Goal: Task Accomplishment & Management: Manage account settings

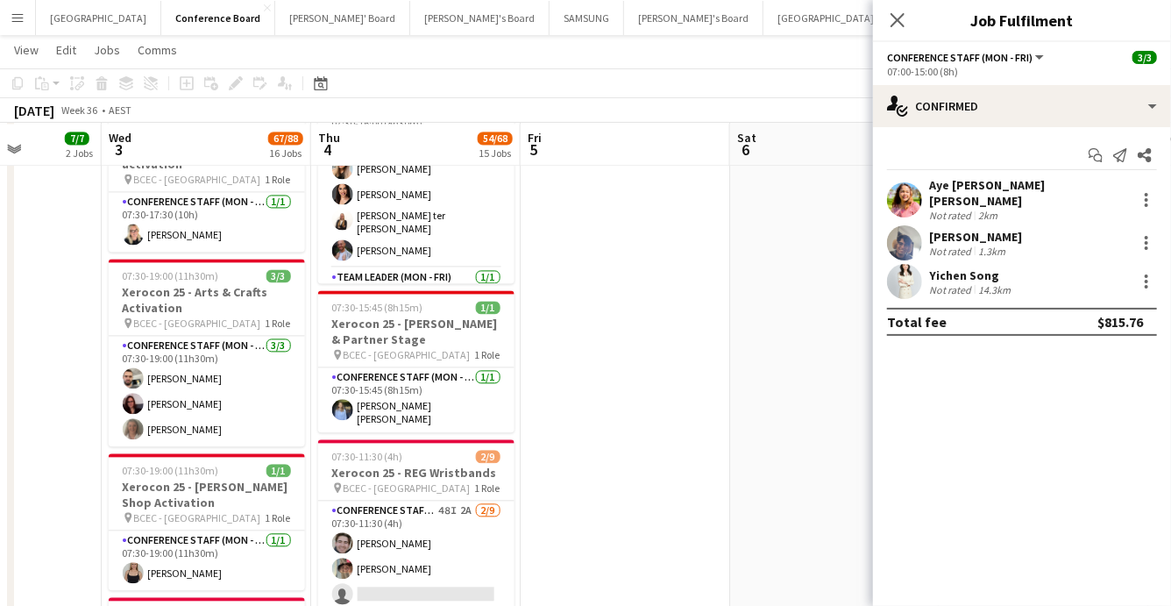
scroll to position [0, 741]
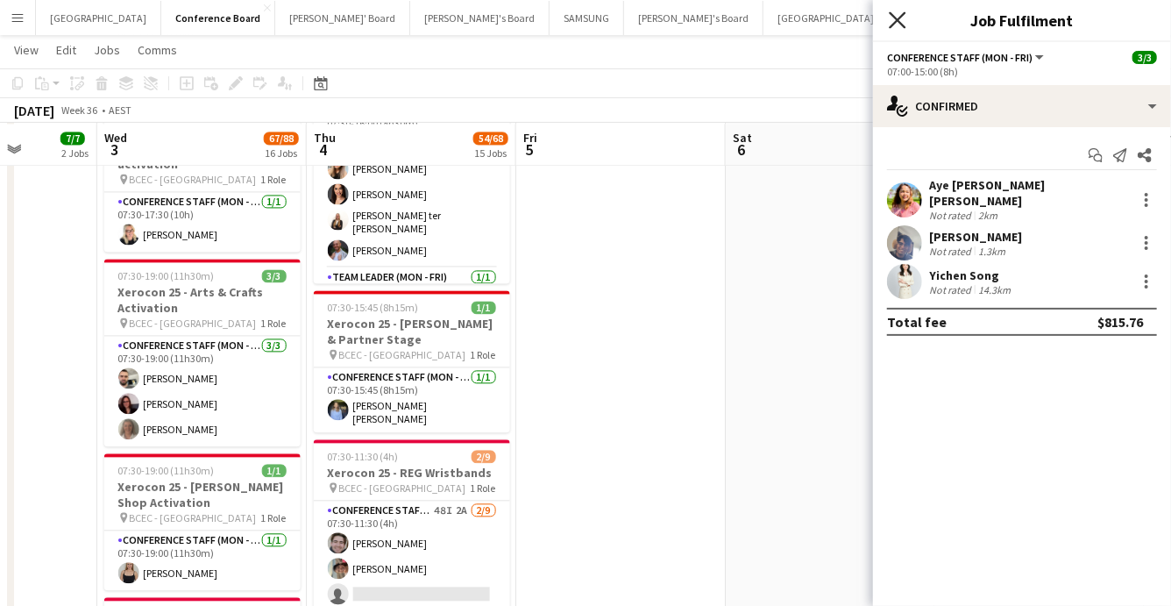
click at [898, 26] on icon "Close pop-in" at bounding box center [897, 19] width 17 height 17
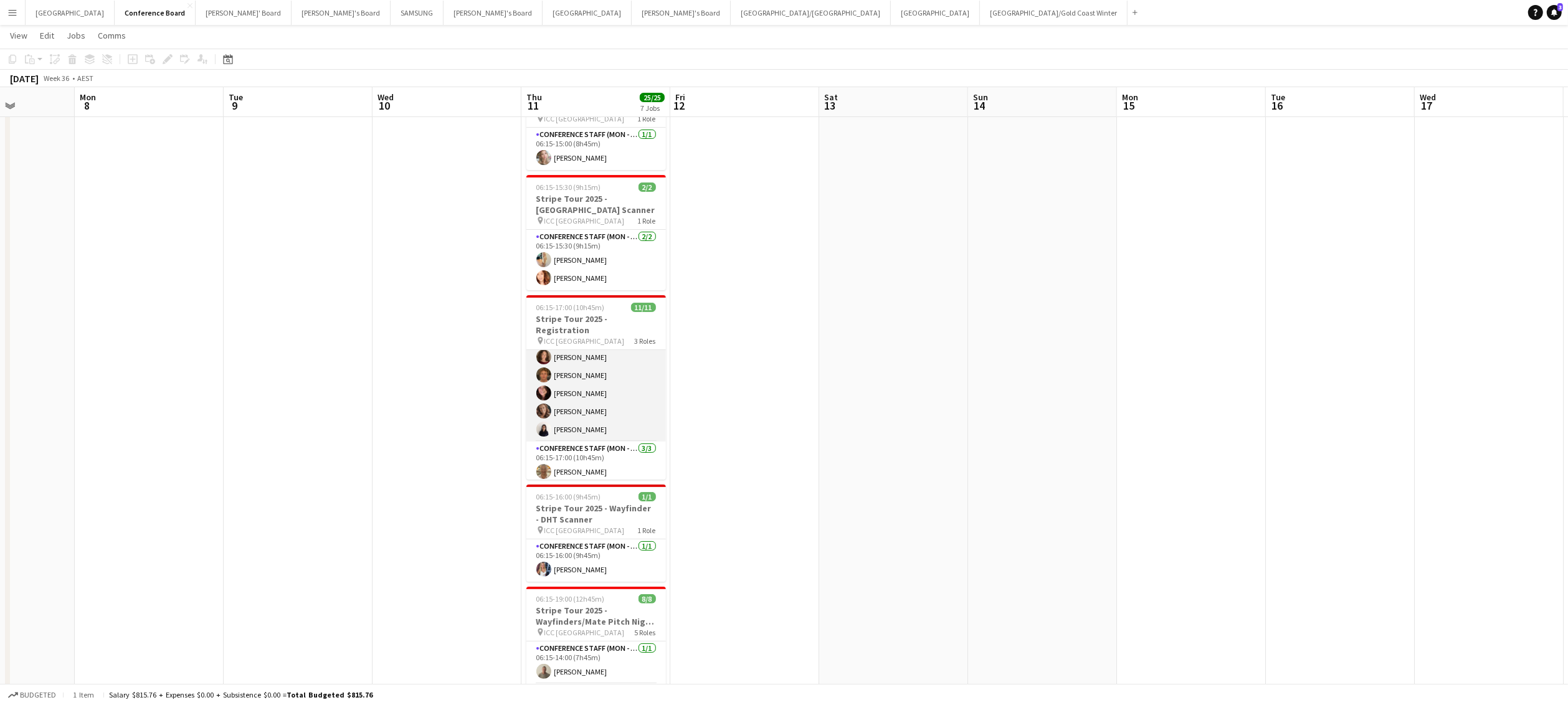
scroll to position [130, 0]
click at [589, 414] on app-card-role "Conference Staff (Mon - Fri) [DATE] 06:15-17:00 (10h45m) [PERSON_NAME] [PERSON_…" at bounding box center [596, 410] width 139 height 78
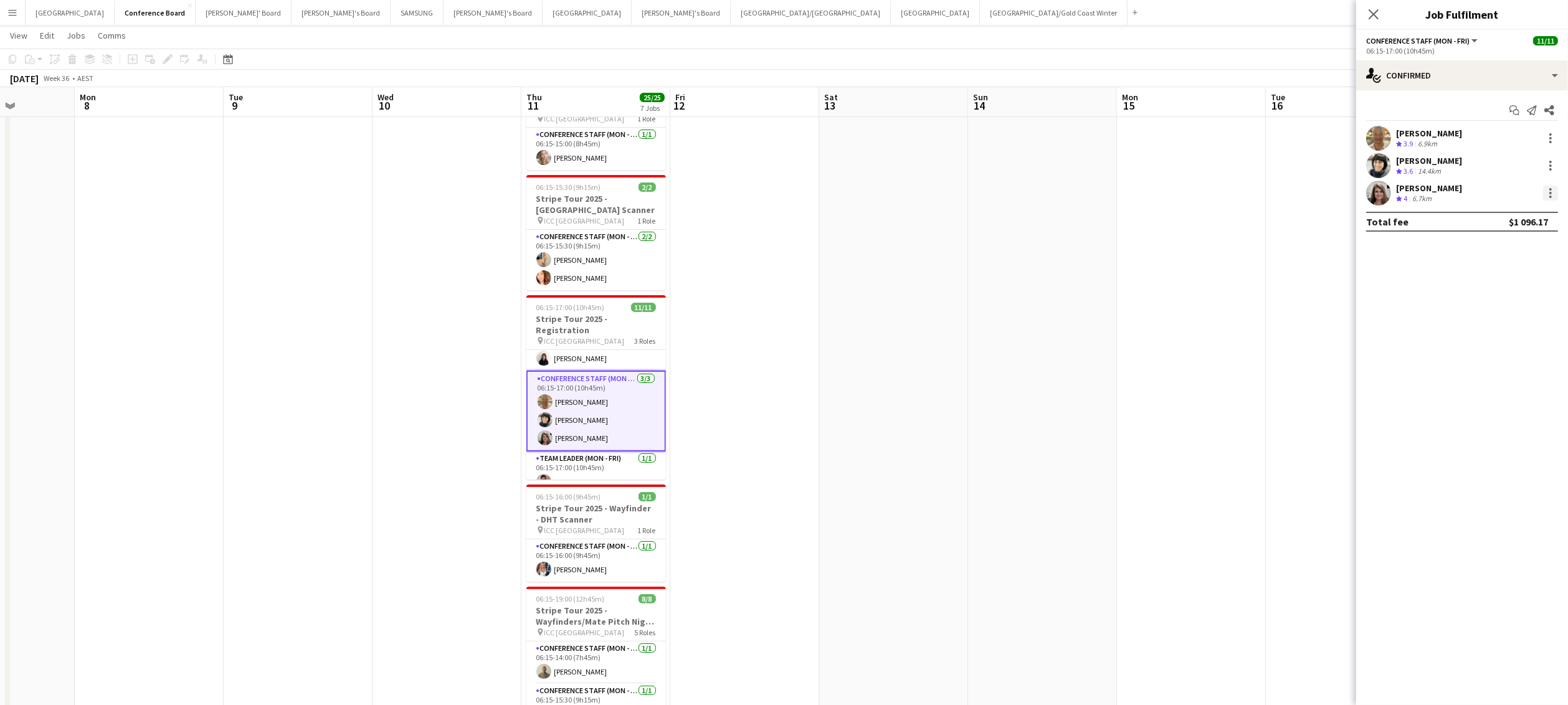
click at [832, 192] on div at bounding box center [1551, 193] width 3 height 3
click at [832, 337] on span "Remove" at bounding box center [1510, 336] width 77 height 11
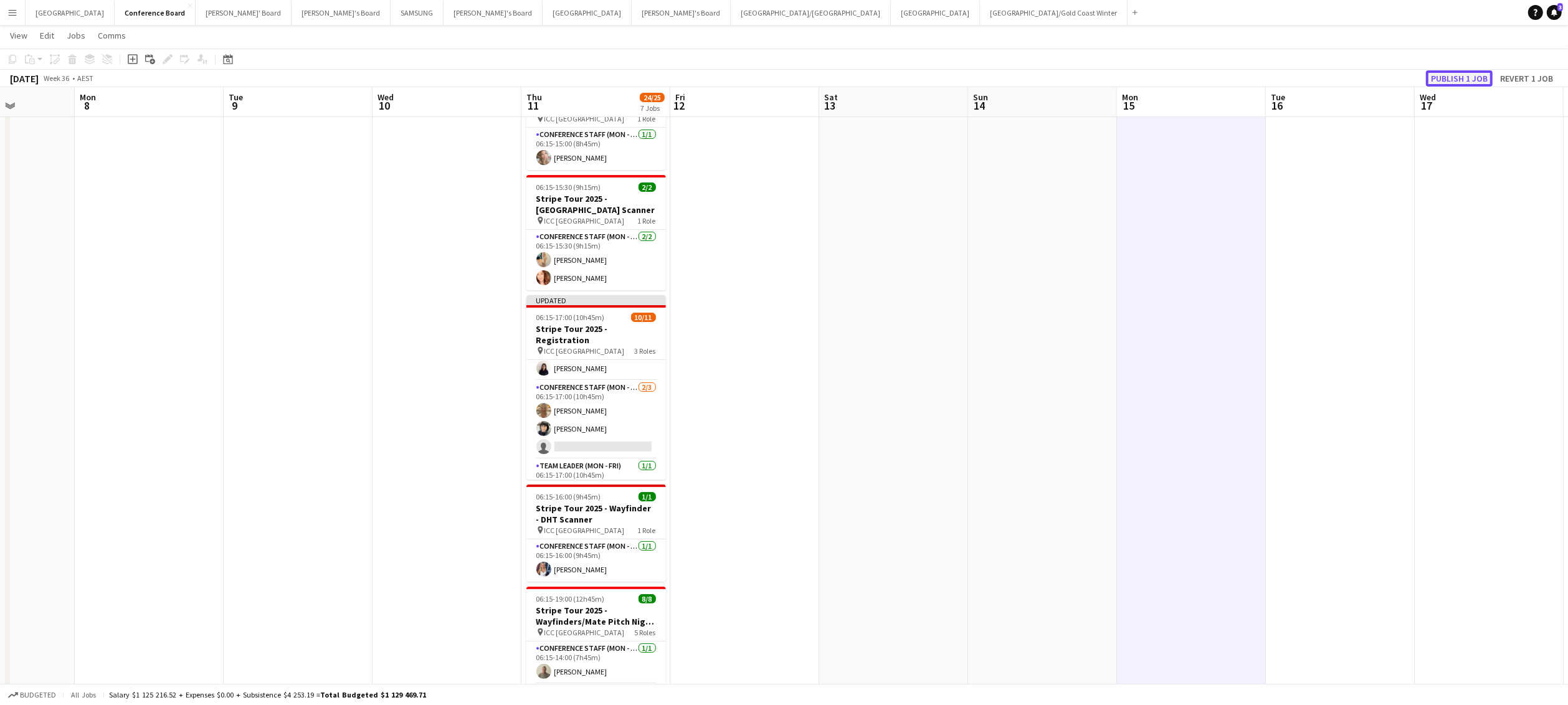
click at [832, 74] on button "Publish 1 job" at bounding box center [1460, 78] width 67 height 16
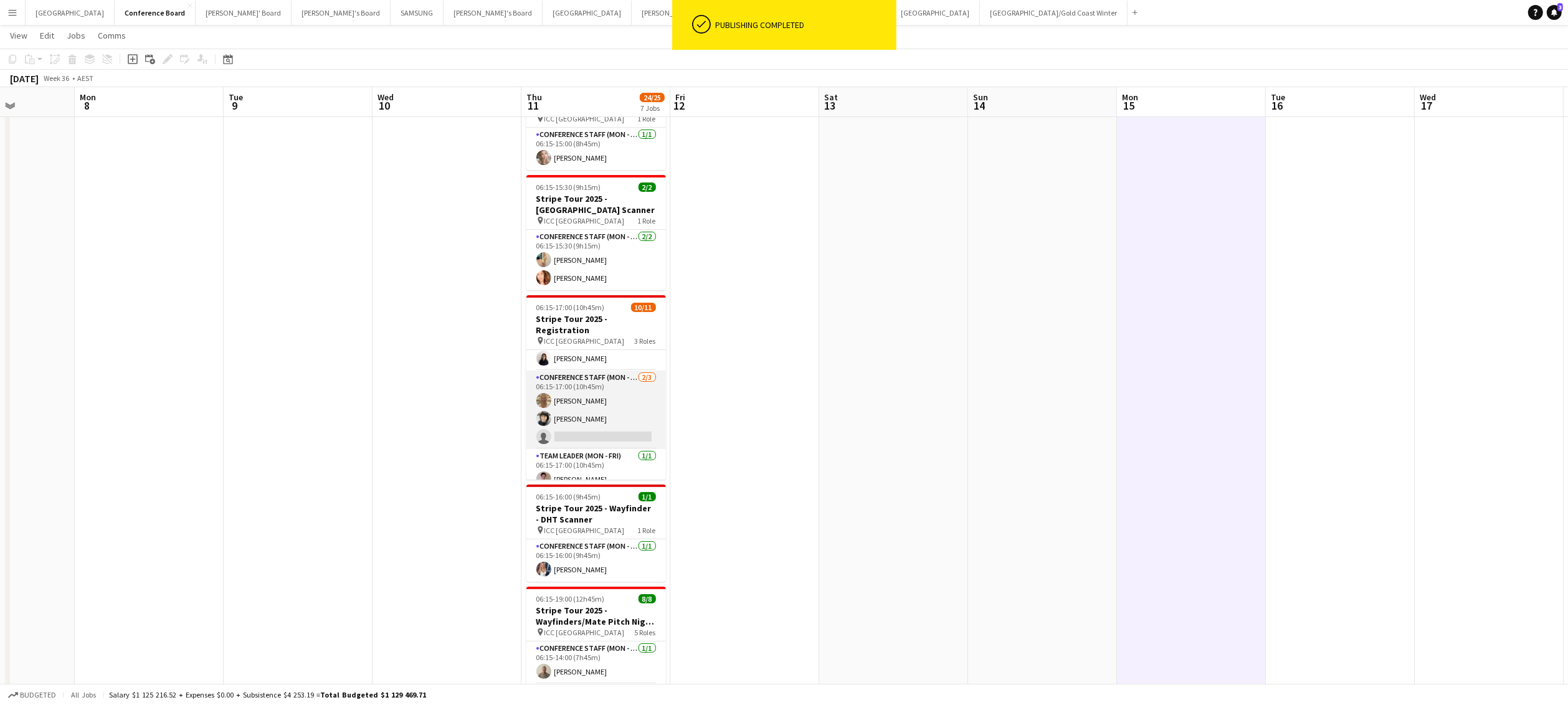
click at [618, 404] on app-card-role "Conference Staff (Mon - Fri) [DATE] 06:15-17:00 (10h45m) [PERSON_NAME] [PERSON_…" at bounding box center [596, 410] width 139 height 78
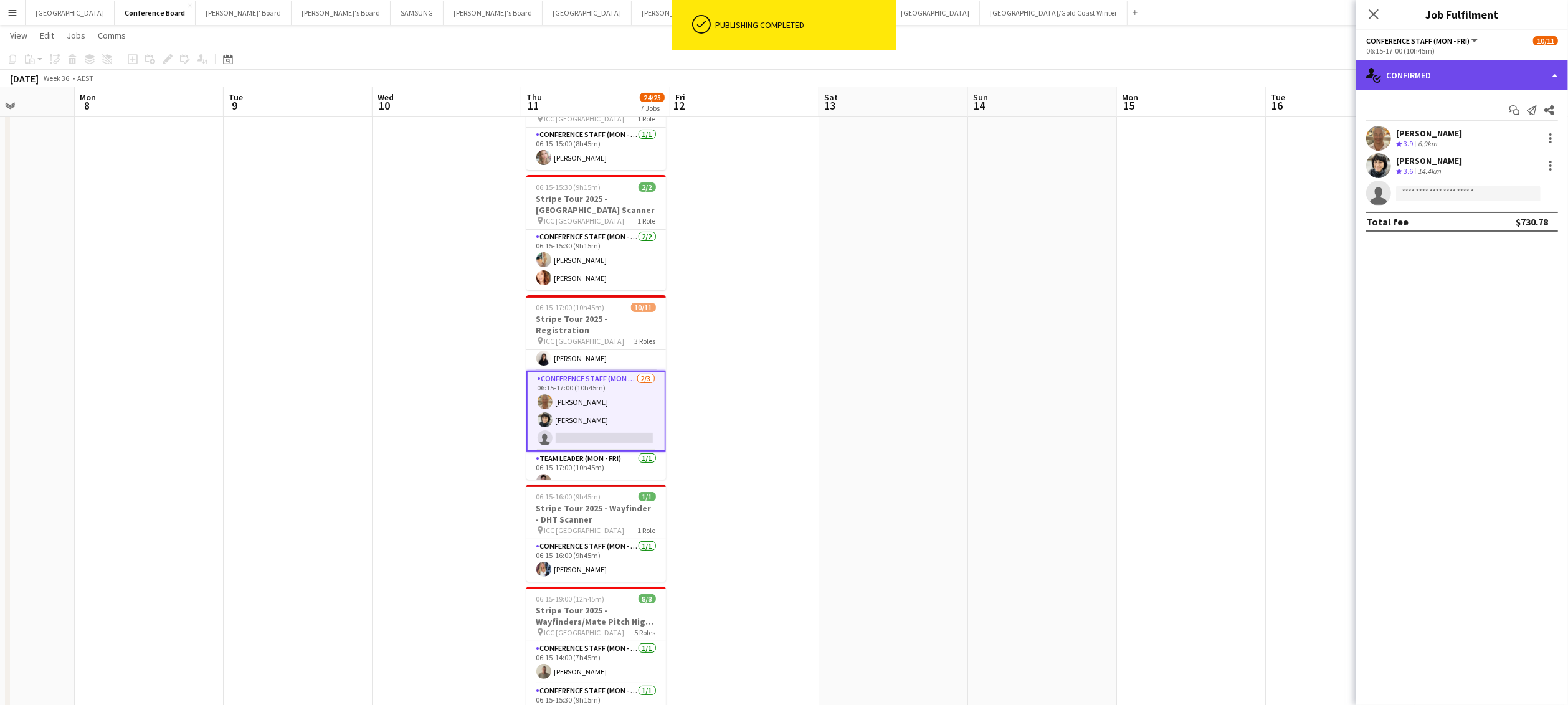
click at [832, 75] on div "single-neutral-actions-check-2 Confirmed" at bounding box center [1462, 75] width 212 height 30
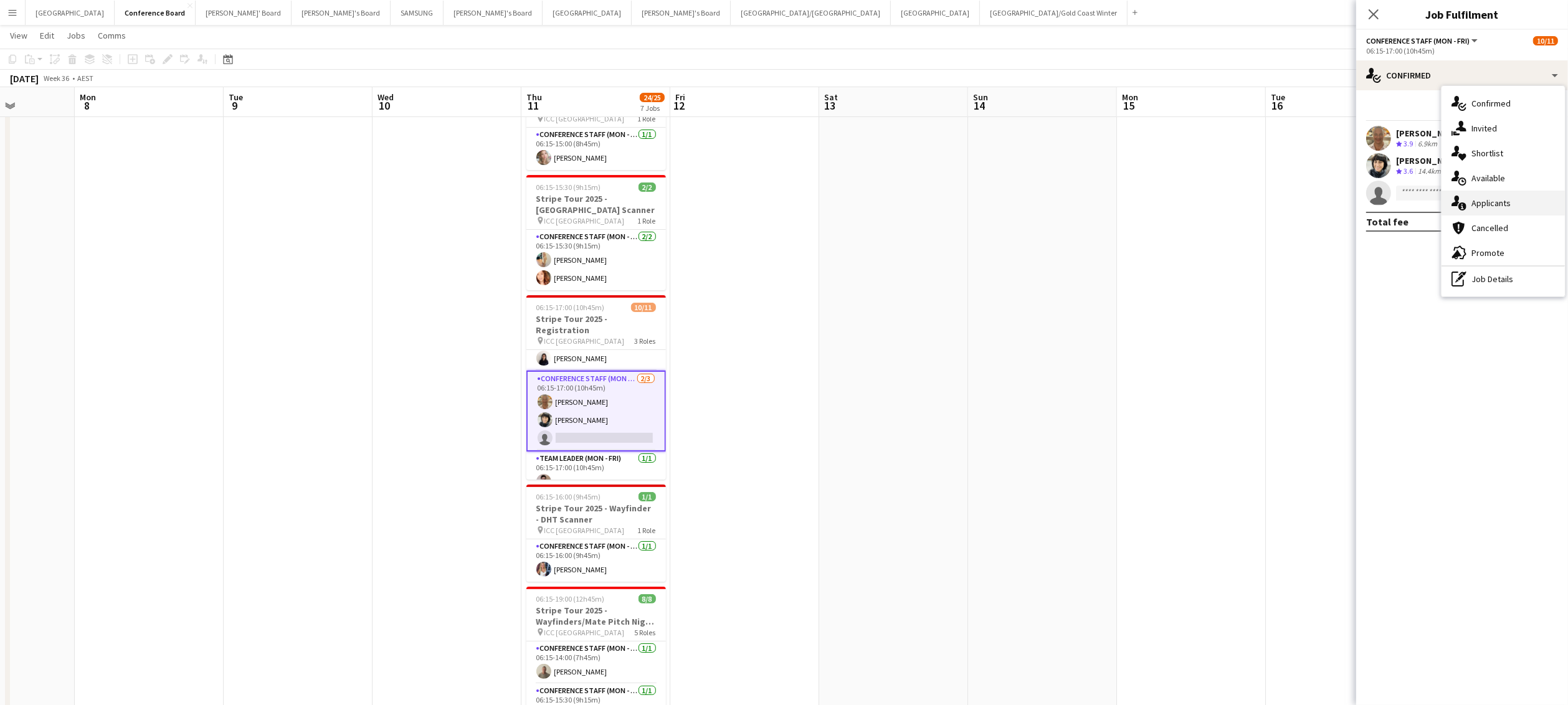
click at [832, 200] on div "single-neutral-actions-information Applicants" at bounding box center [1503, 203] width 124 height 25
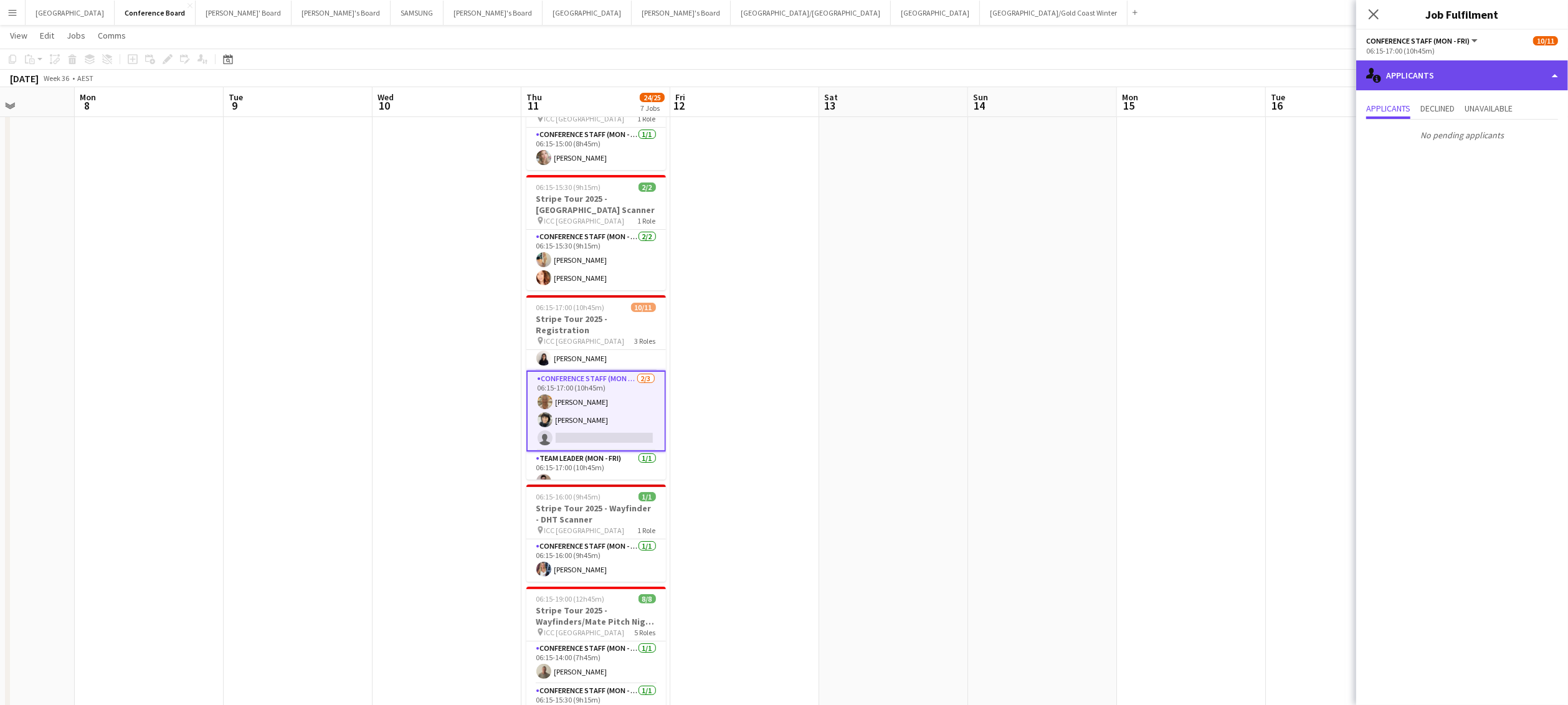
click at [832, 72] on div "single-neutral-actions-information Applicants" at bounding box center [1462, 75] width 212 height 30
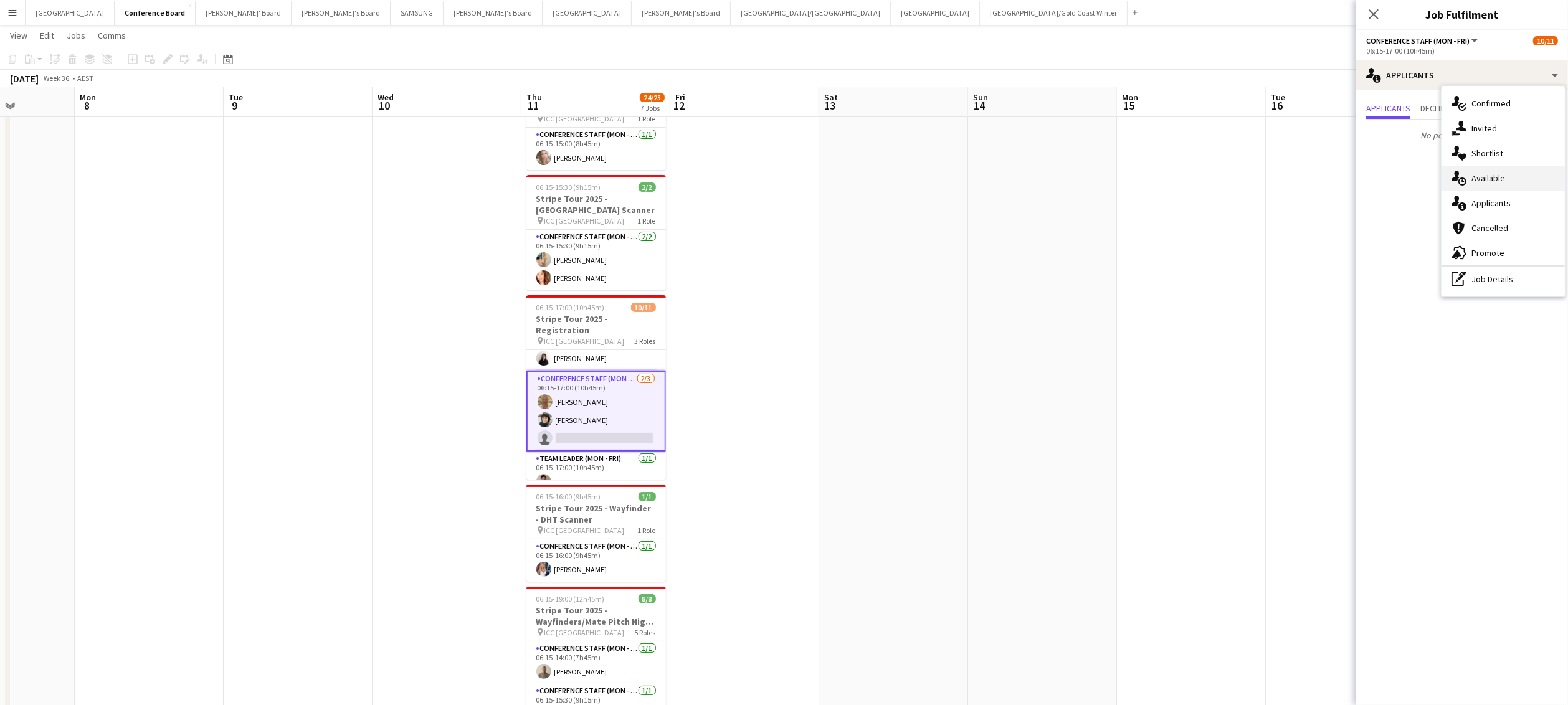
click at [832, 176] on div "single-neutral-actions-upload Available" at bounding box center [1503, 178] width 124 height 25
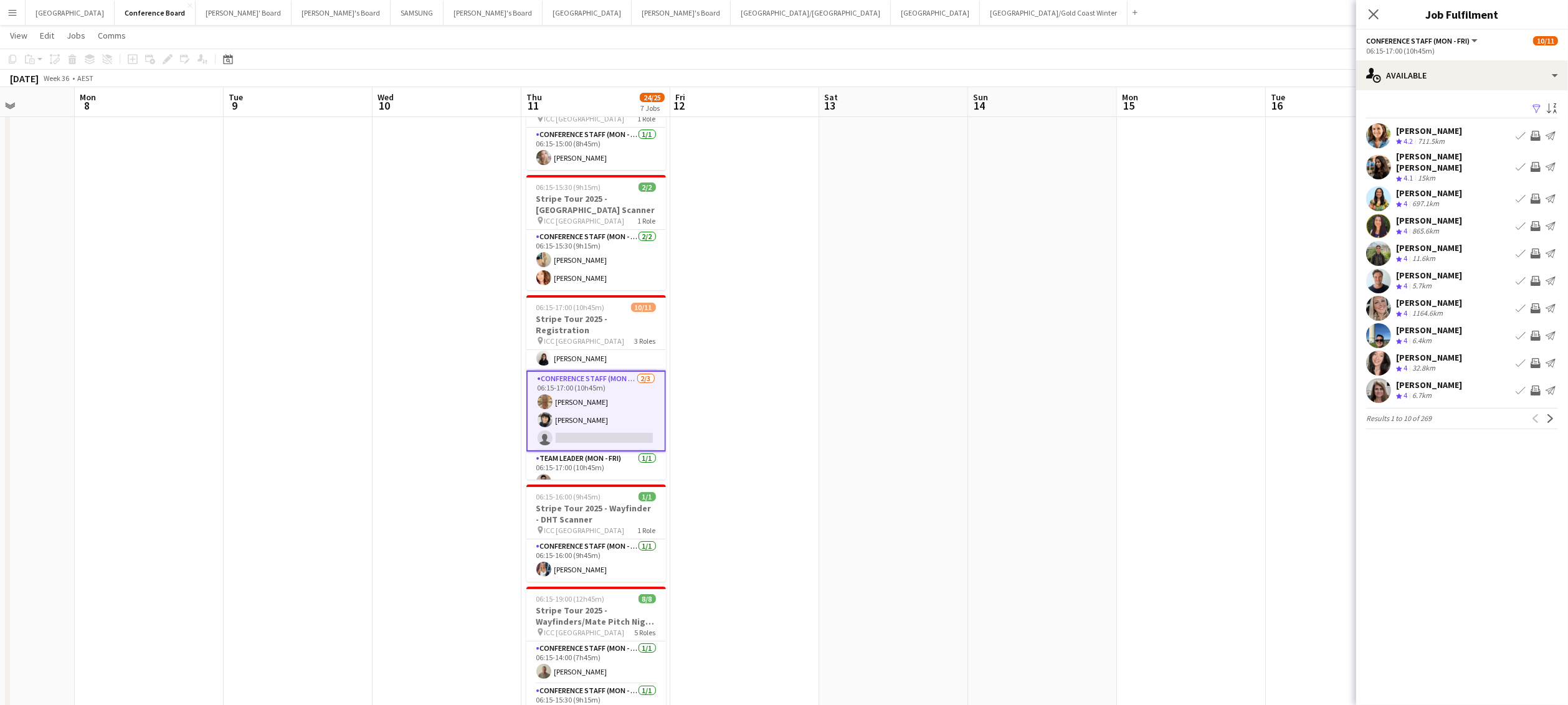
click at [832, 104] on app-icon "Filter" at bounding box center [1537, 109] width 10 height 12
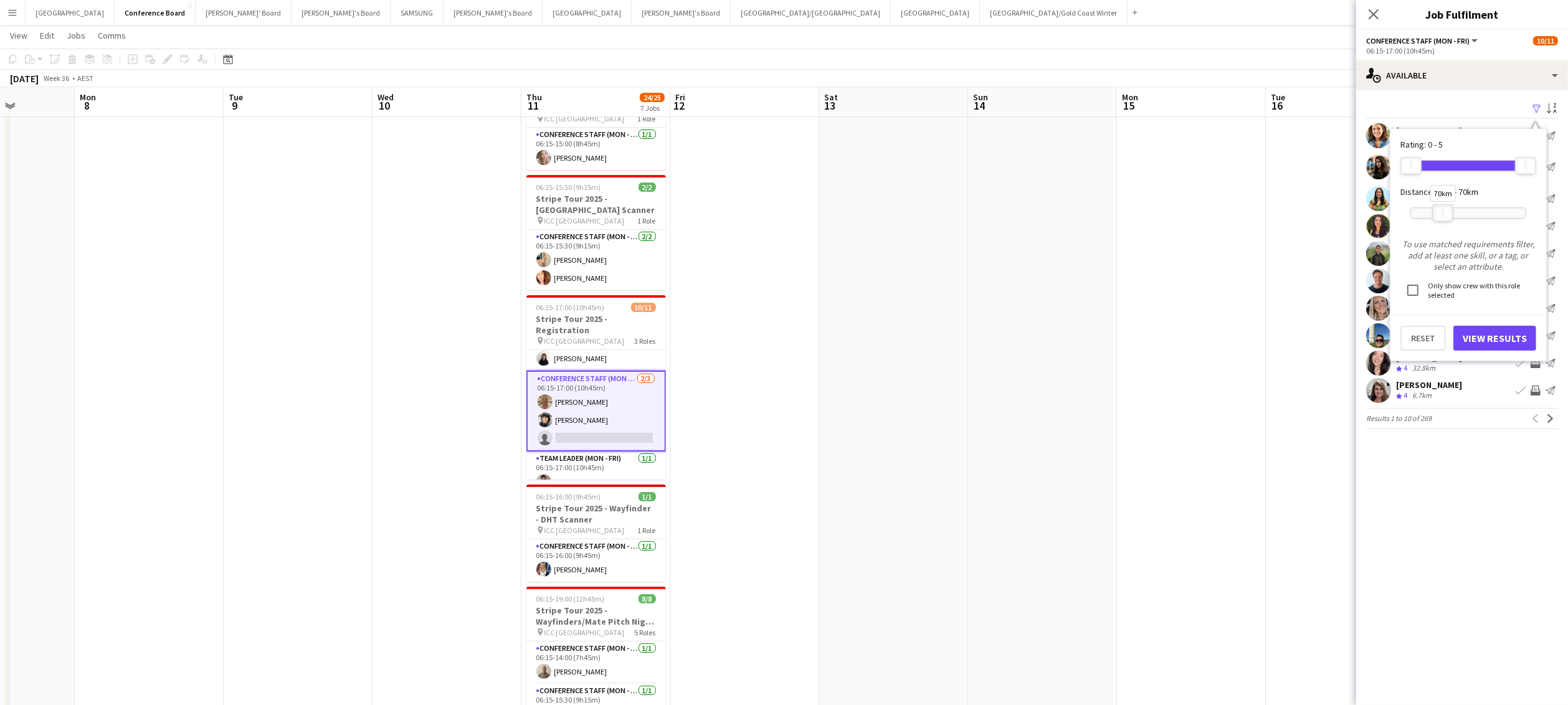
drag, startPoint x: 1531, startPoint y: 212, endPoint x: 1448, endPoint y: 215, distance: 83.1
click at [832, 215] on div at bounding box center [1443, 212] width 20 height 16
click at [832, 338] on button "View Results" at bounding box center [1495, 338] width 83 height 25
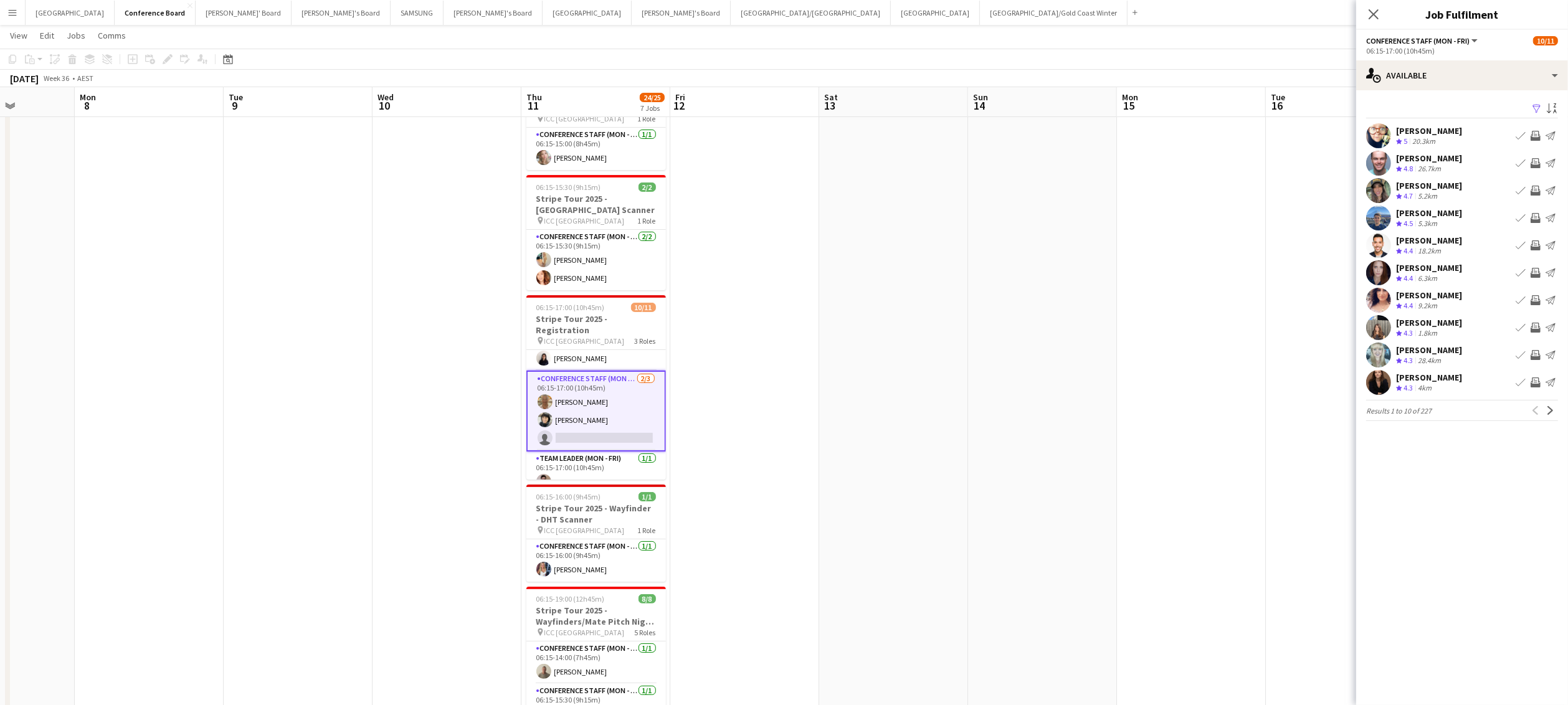
click at [832, 159] on app-icon "Invite crew" at bounding box center [1536, 163] width 10 height 10
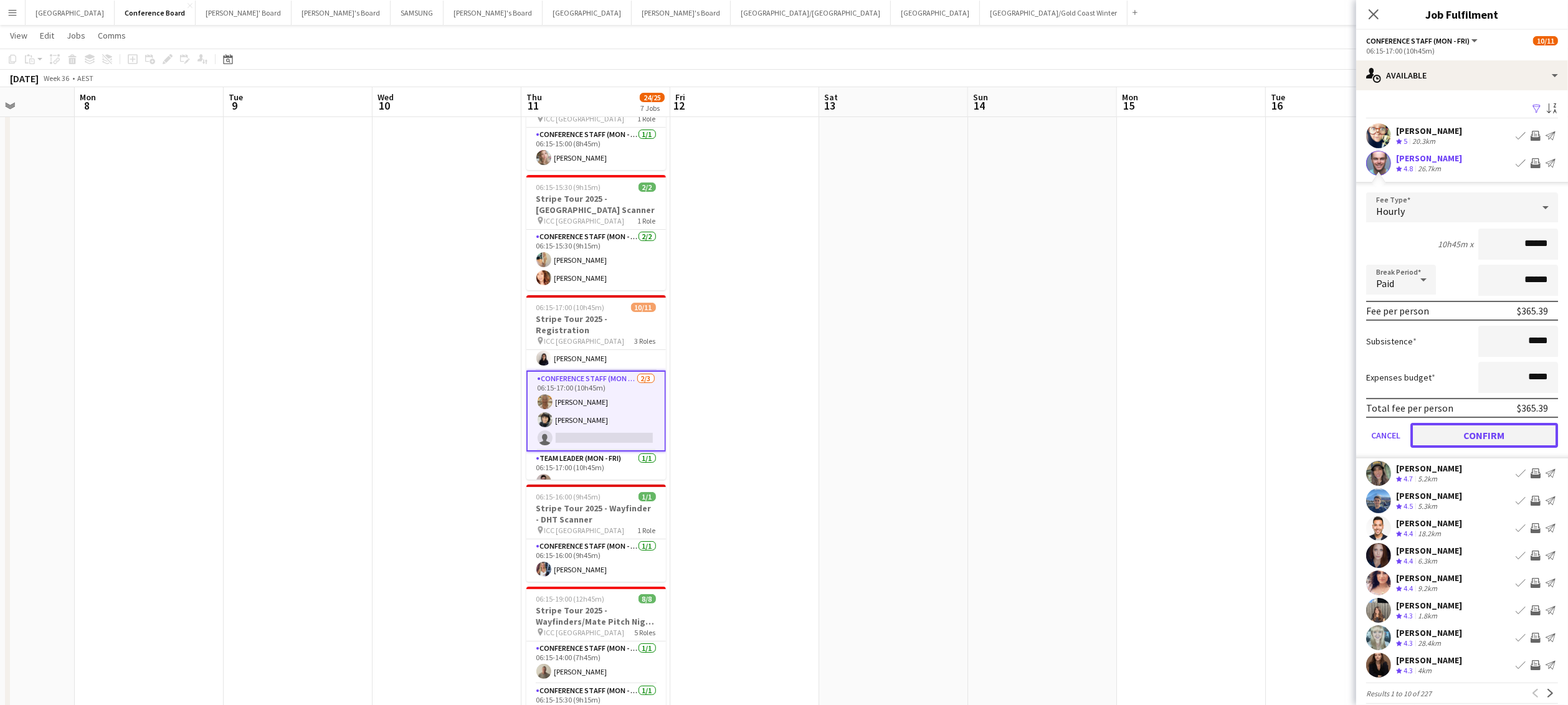
click at [832, 429] on button "Confirm" at bounding box center [1485, 435] width 148 height 25
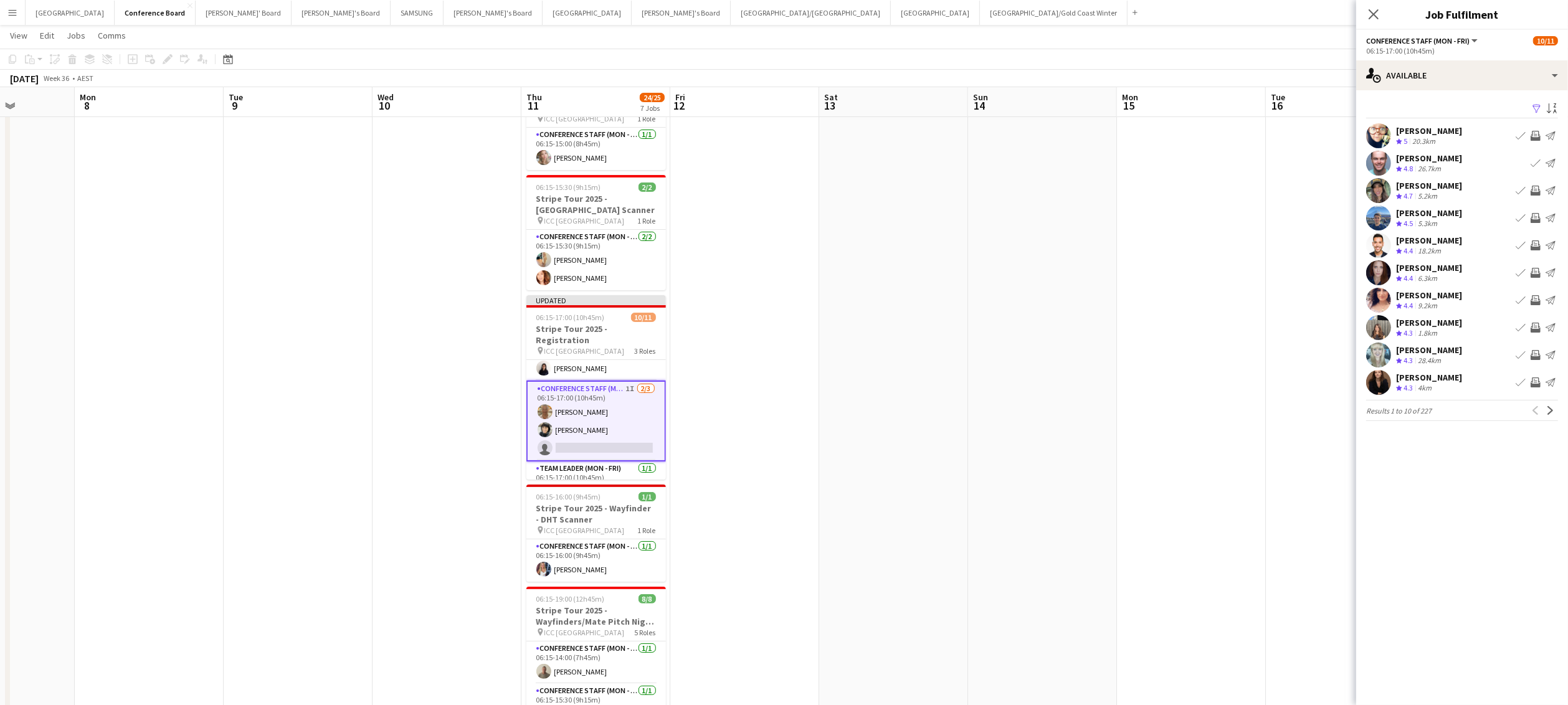
click at [832, 296] on app-icon "Invite crew" at bounding box center [1536, 301] width 10 height 10
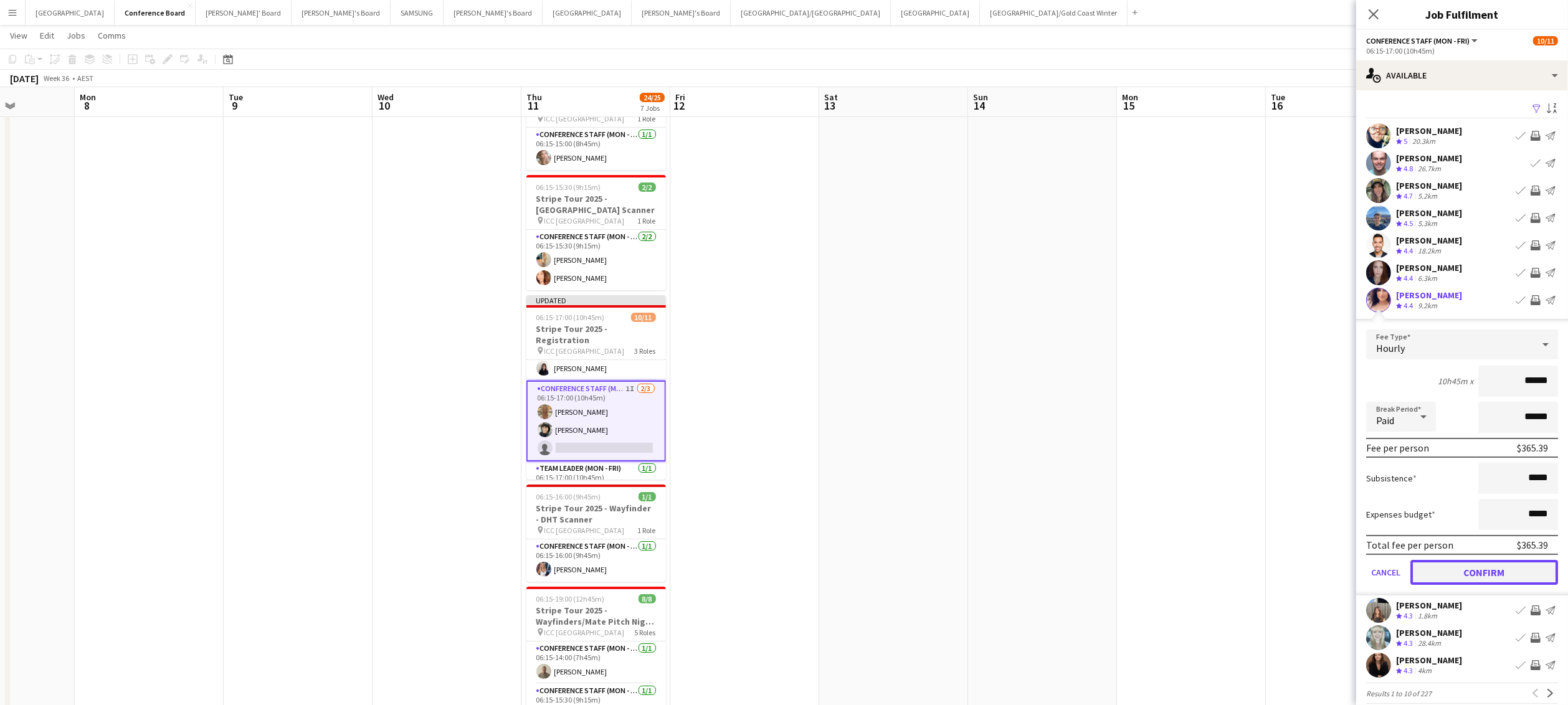
click at [832, 430] on button "Confirm" at bounding box center [1485, 572] width 148 height 25
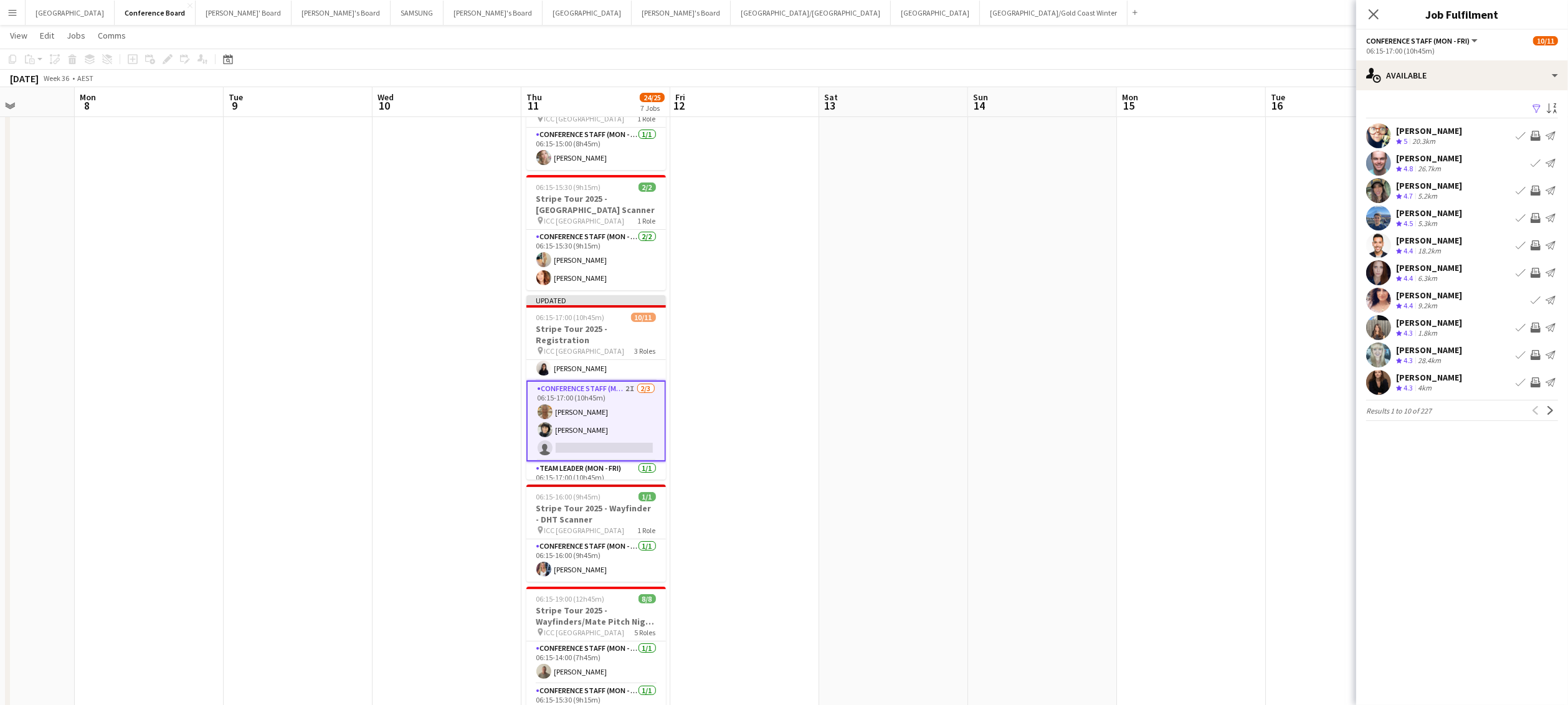
click at [832, 376] on button "Invite crew" at bounding box center [1535, 382] width 15 height 15
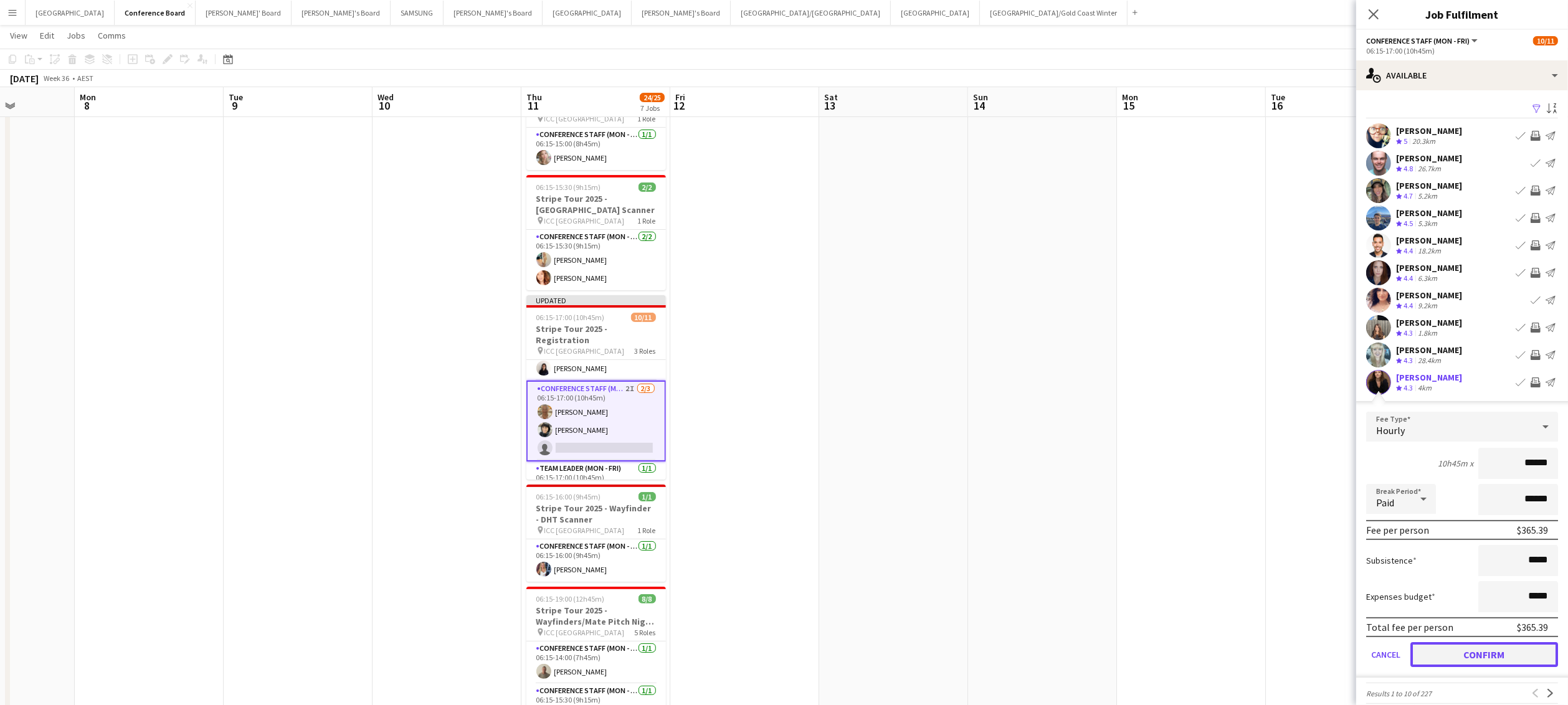
click at [832, 430] on button "Confirm" at bounding box center [1485, 655] width 148 height 25
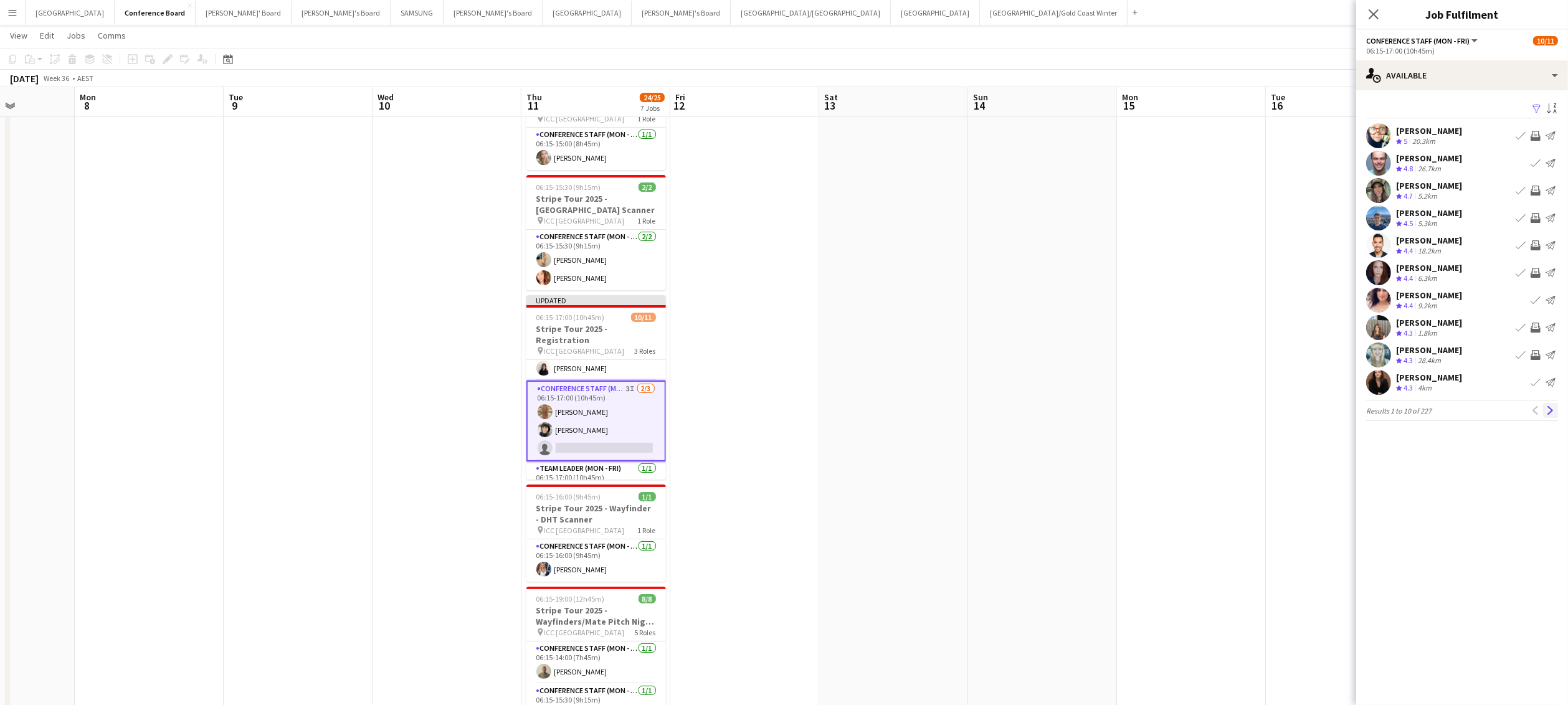
click at [832, 409] on app-icon "Next" at bounding box center [1551, 411] width 9 height 9
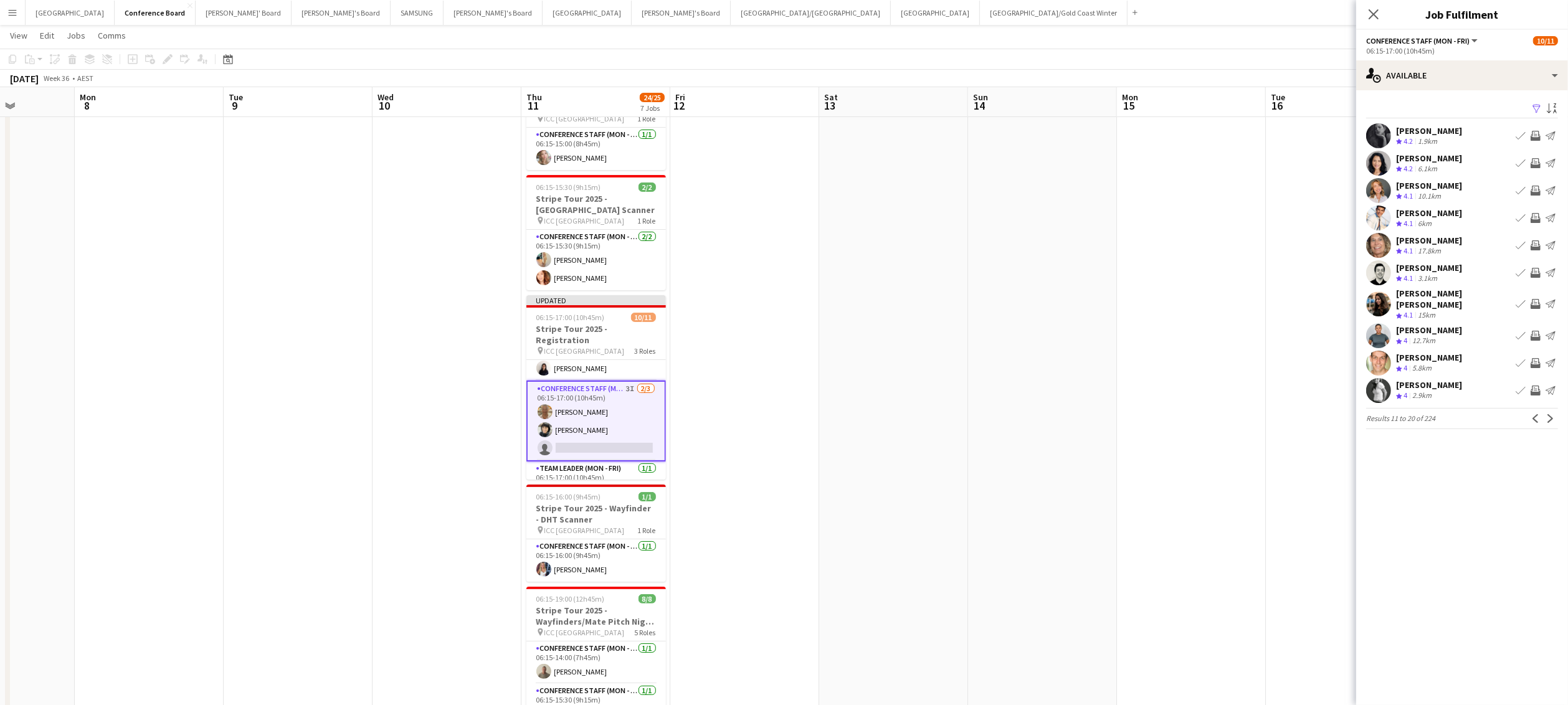
click at [832, 160] on app-icon "Invite crew" at bounding box center [1536, 163] width 10 height 10
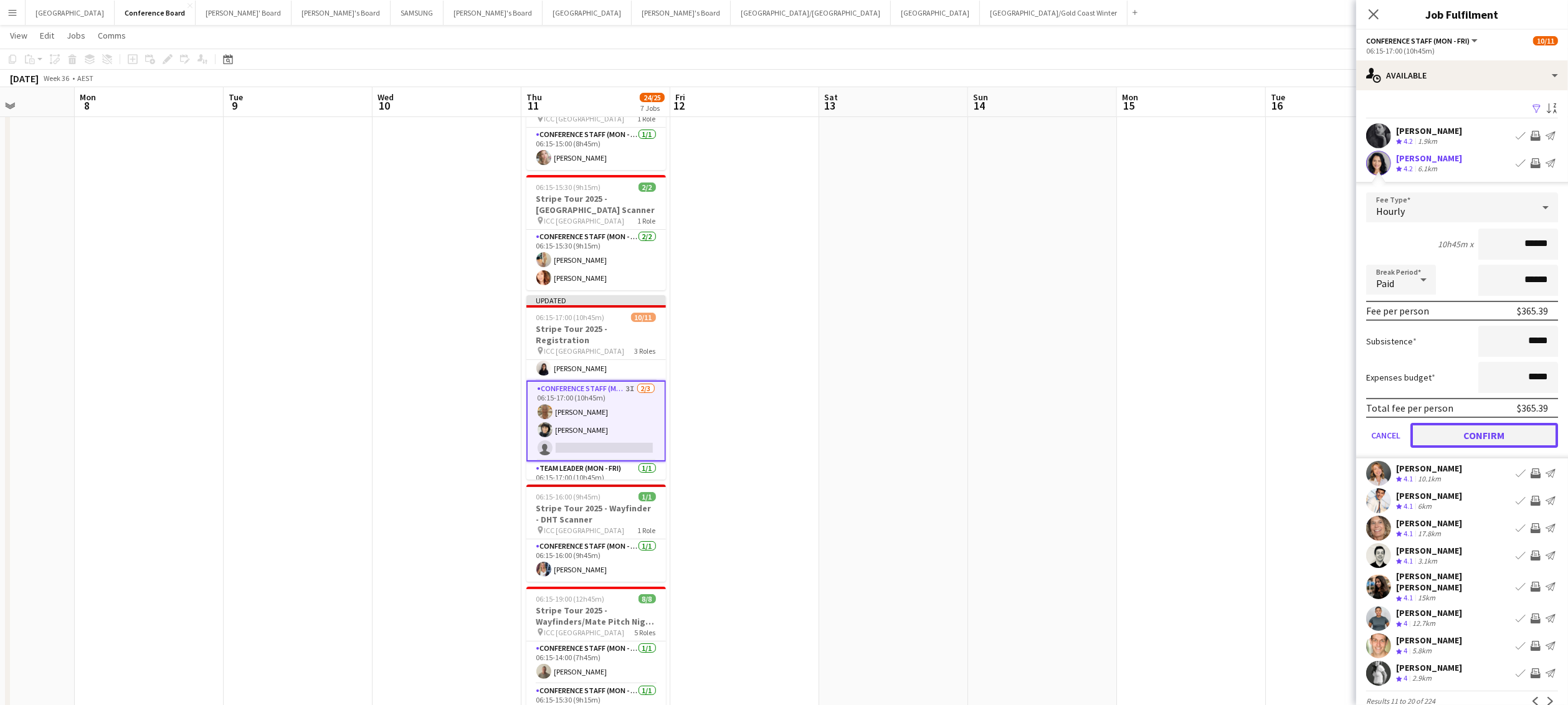
click at [832, 430] on button "Confirm" at bounding box center [1485, 435] width 148 height 25
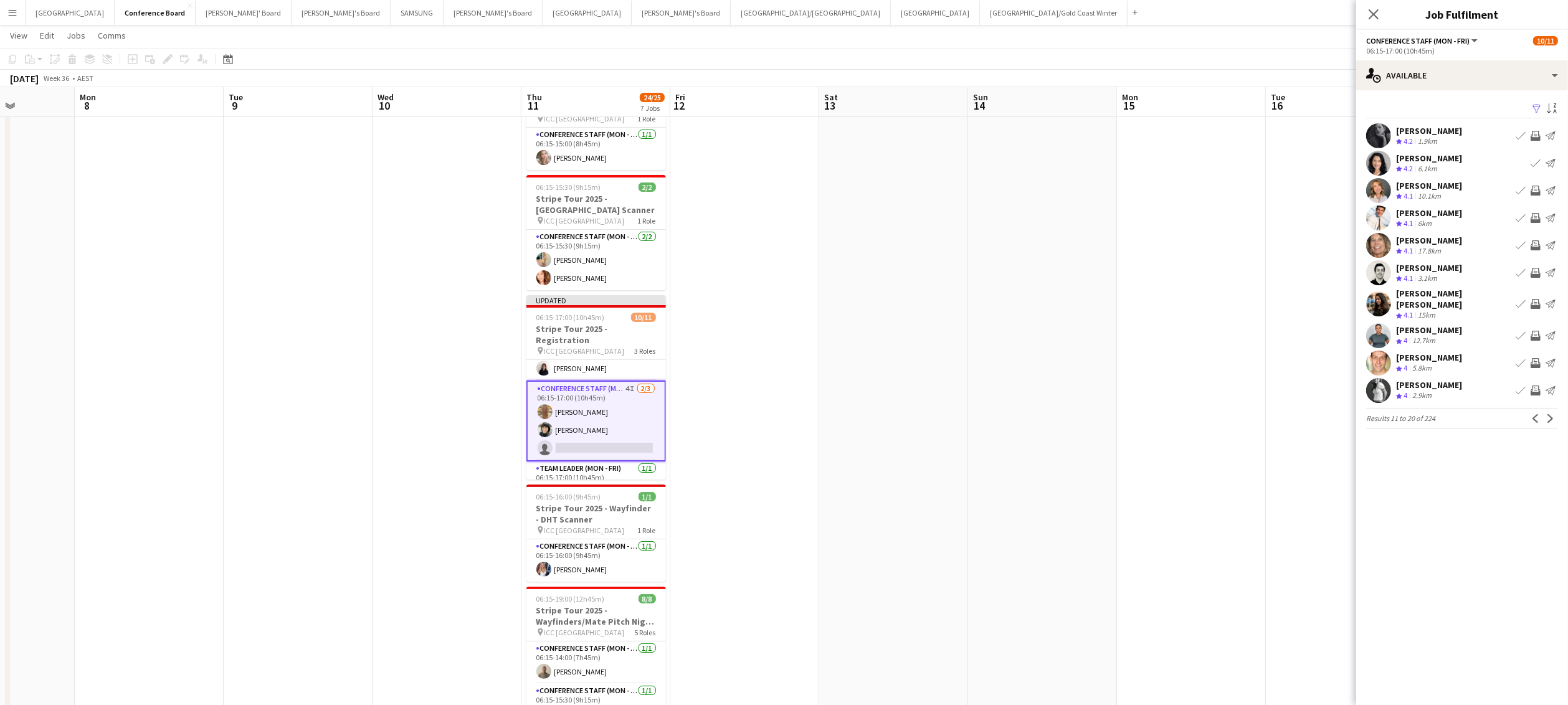
click at [832, 132] on app-icon "Invite crew" at bounding box center [1536, 136] width 10 height 10
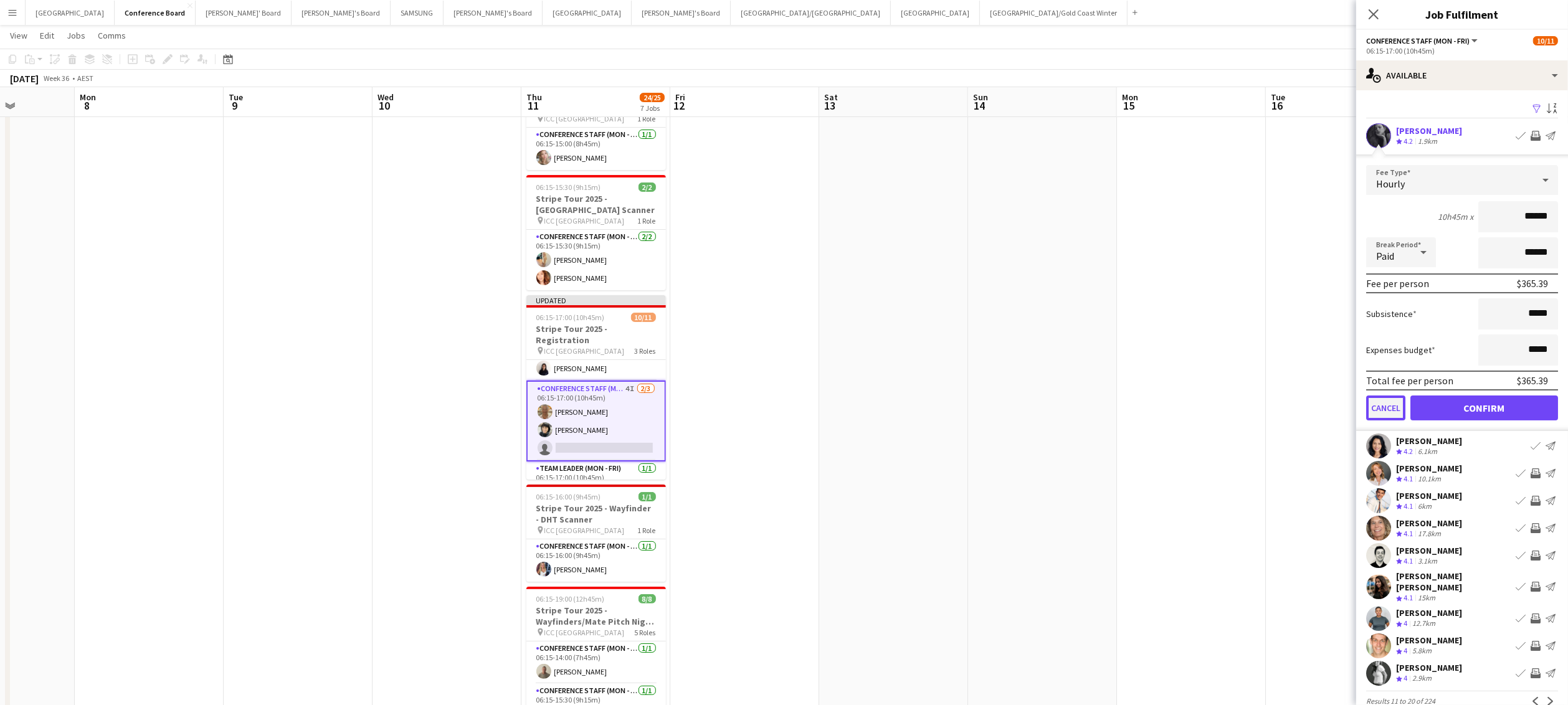
click at [832, 408] on button "Cancel" at bounding box center [1385, 408] width 39 height 25
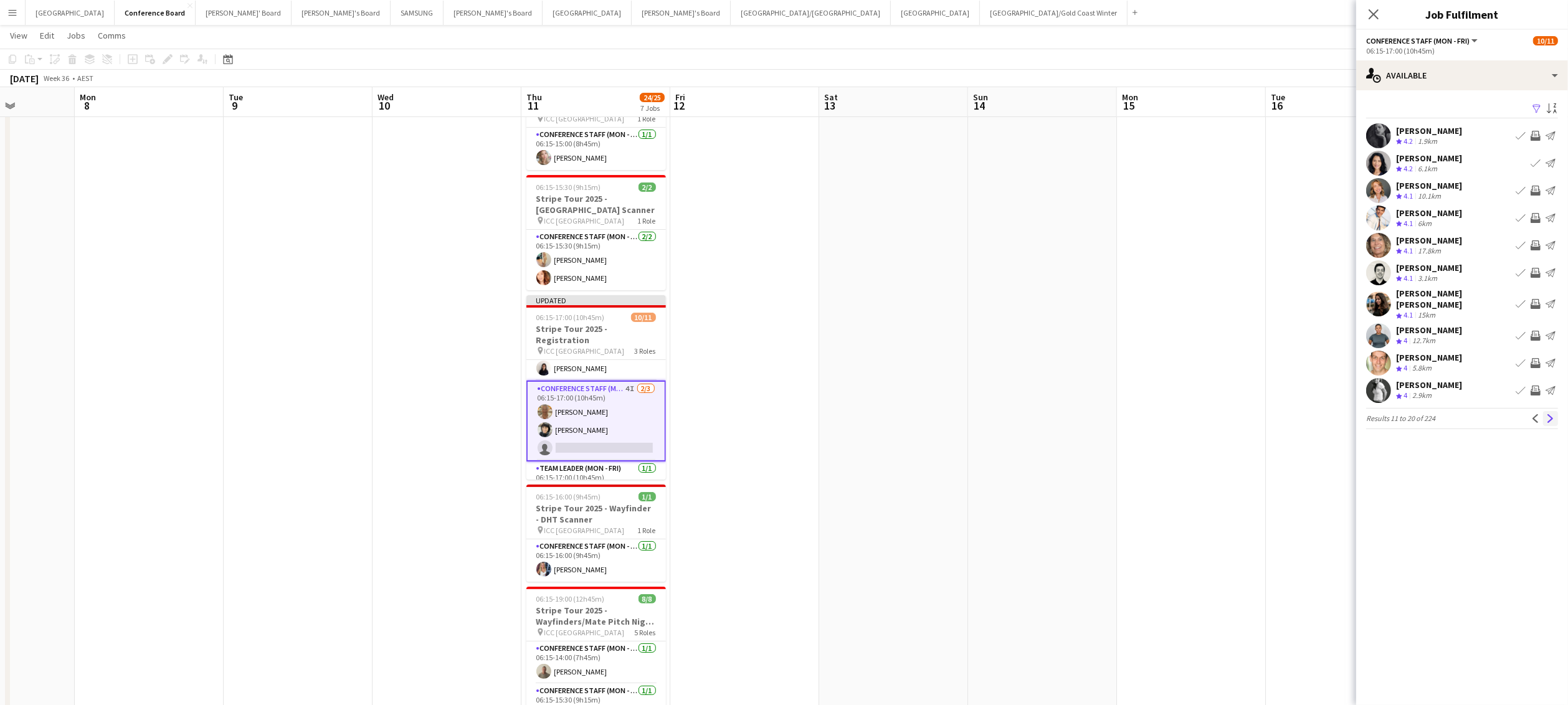
click at [832, 414] on app-icon "Next" at bounding box center [1551, 419] width 9 height 9
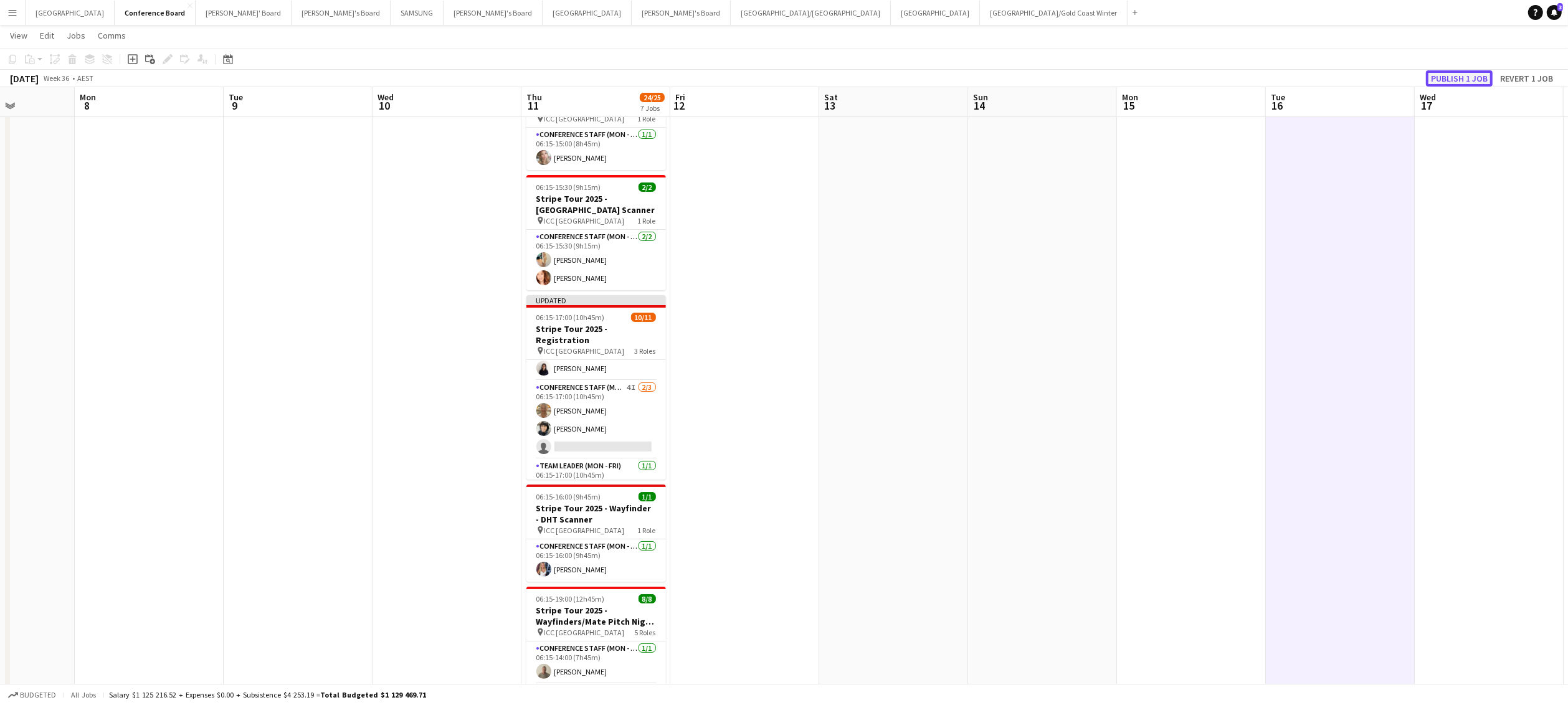
click at [832, 85] on button "Publish 1 job" at bounding box center [1460, 78] width 67 height 16
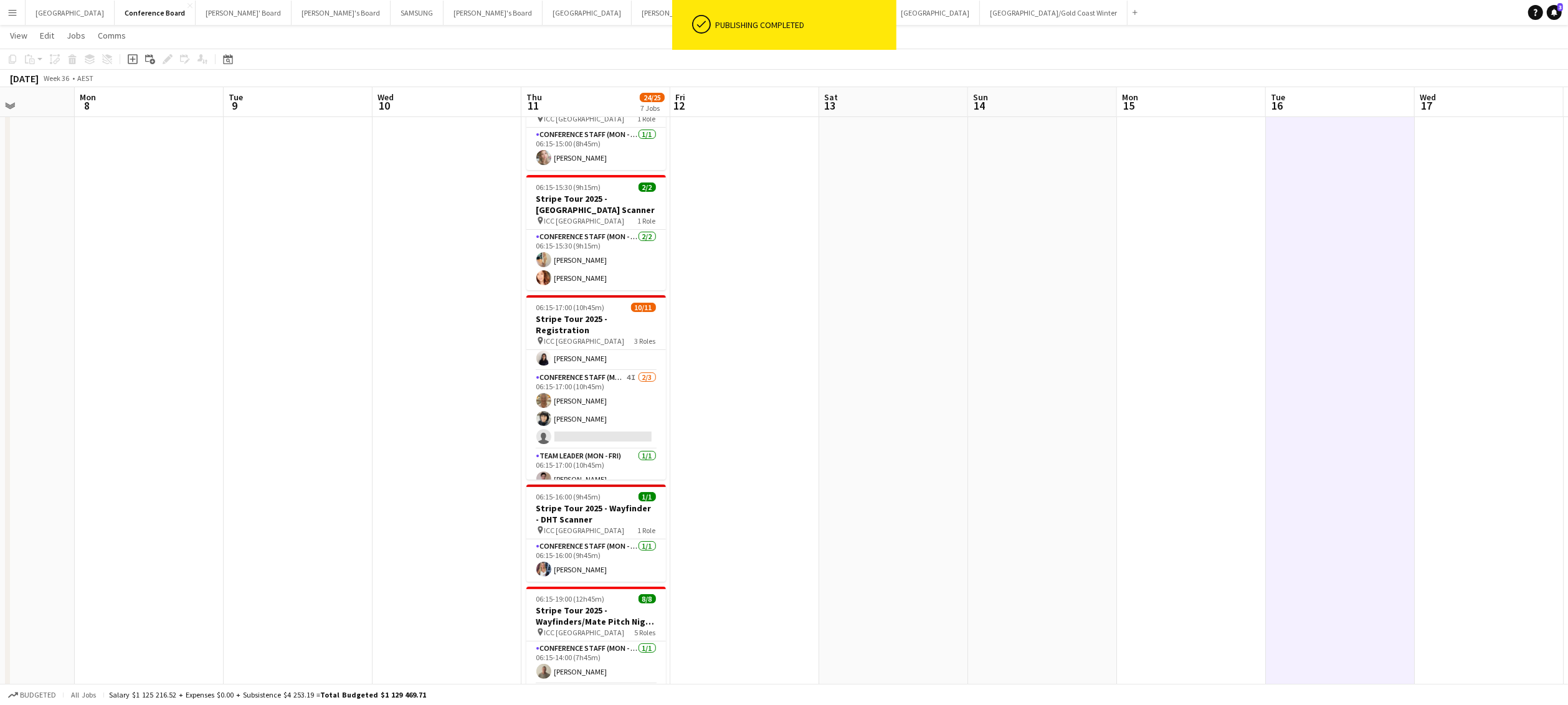
click at [11, 14] on app-icon "Menu" at bounding box center [13, 13] width 10 height 10
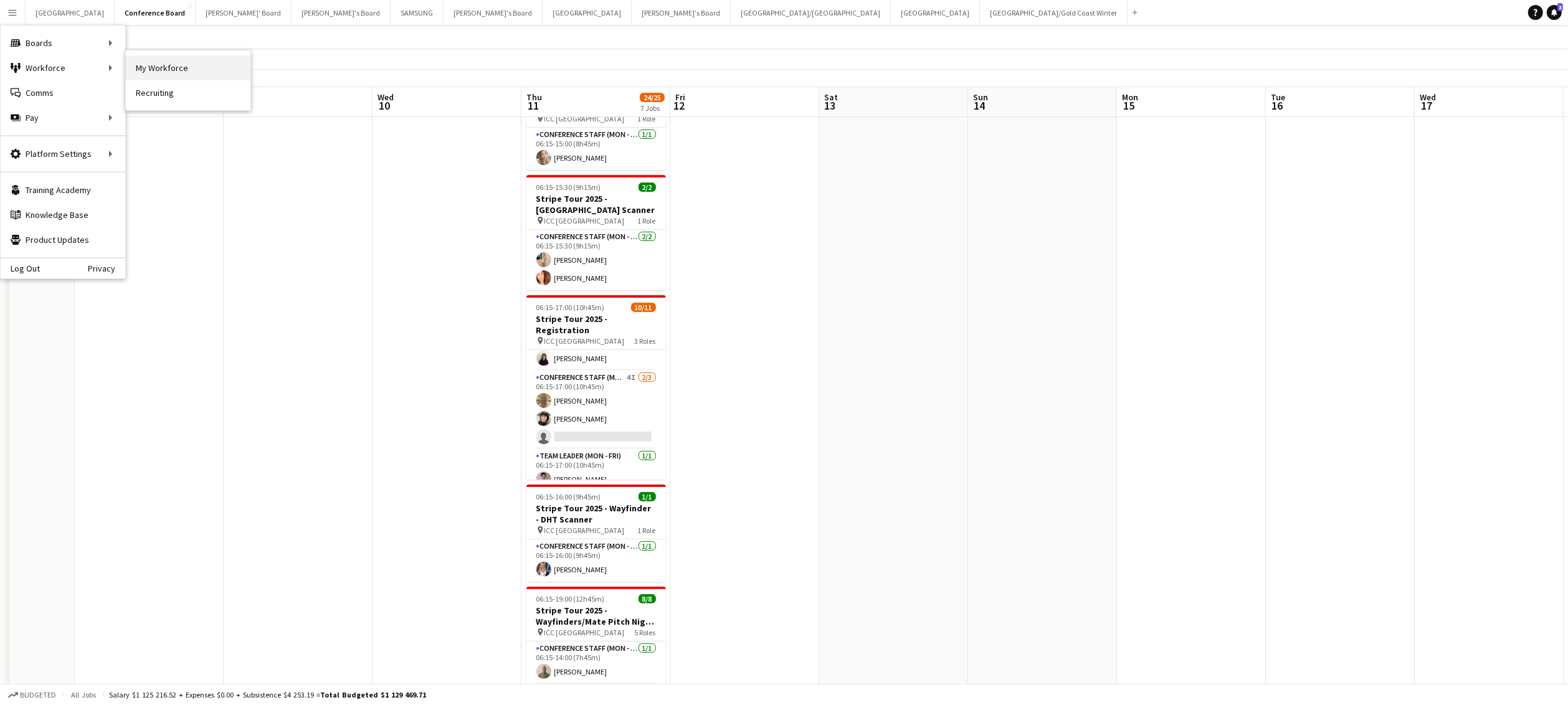
click at [199, 75] on link "My Workforce" at bounding box center [188, 68] width 124 height 25
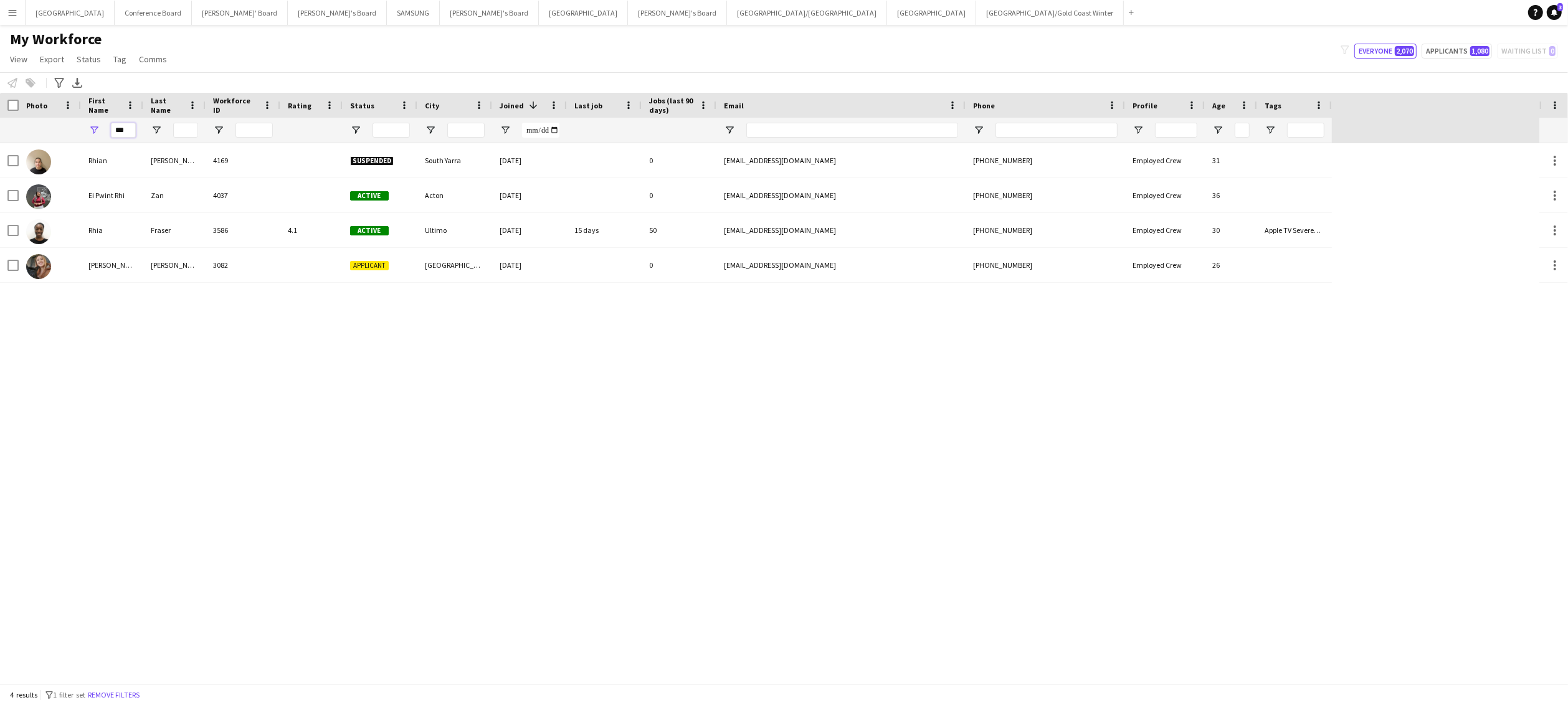
drag, startPoint x: 128, startPoint y: 131, endPoint x: 112, endPoint y: 129, distance: 16.1
click at [112, 129] on input "***" at bounding box center [123, 130] width 25 height 15
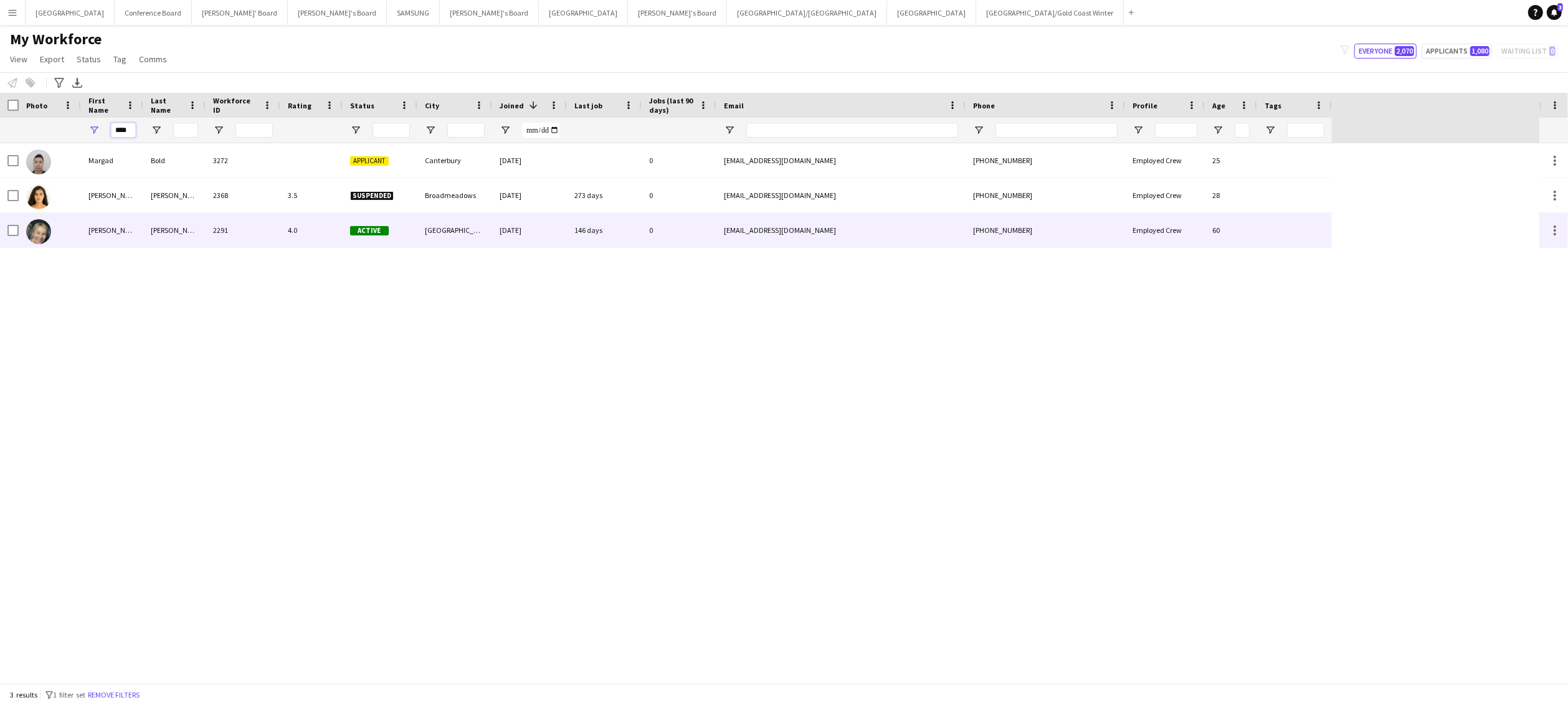
type input "****"
click at [128, 235] on div "[PERSON_NAME]" at bounding box center [112, 230] width 63 height 34
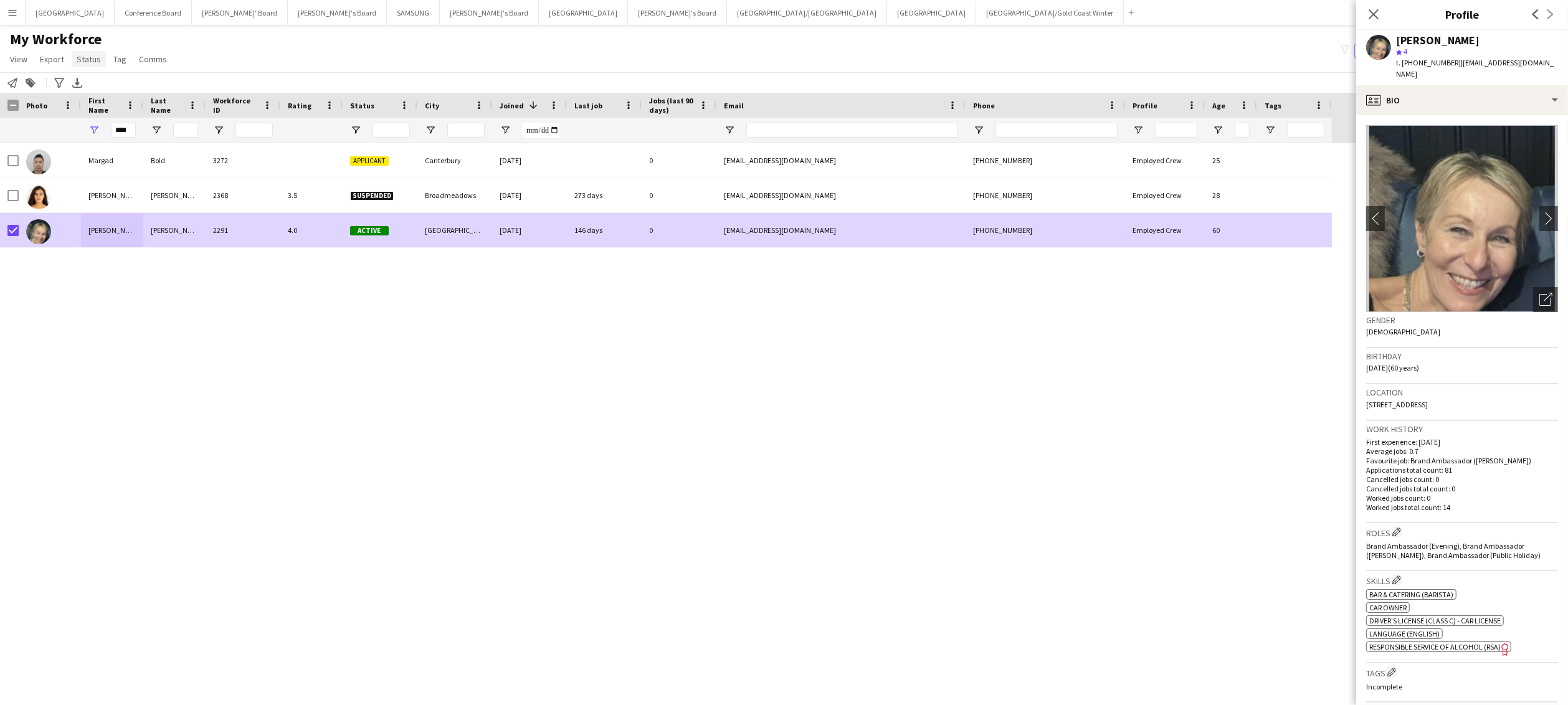
click at [92, 60] on span "Status" at bounding box center [89, 59] width 24 height 11
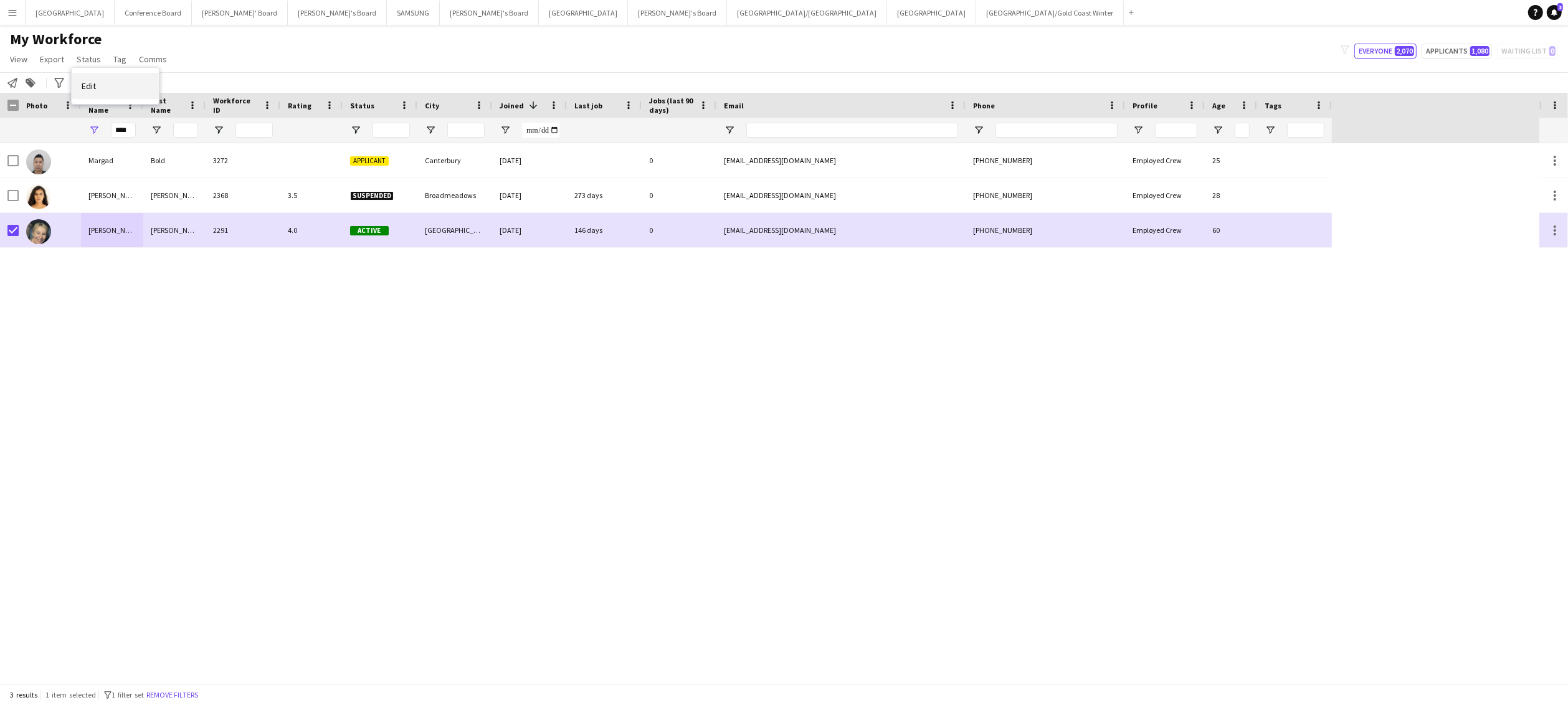
click at [88, 87] on span "Edit" at bounding box center [89, 86] width 14 height 11
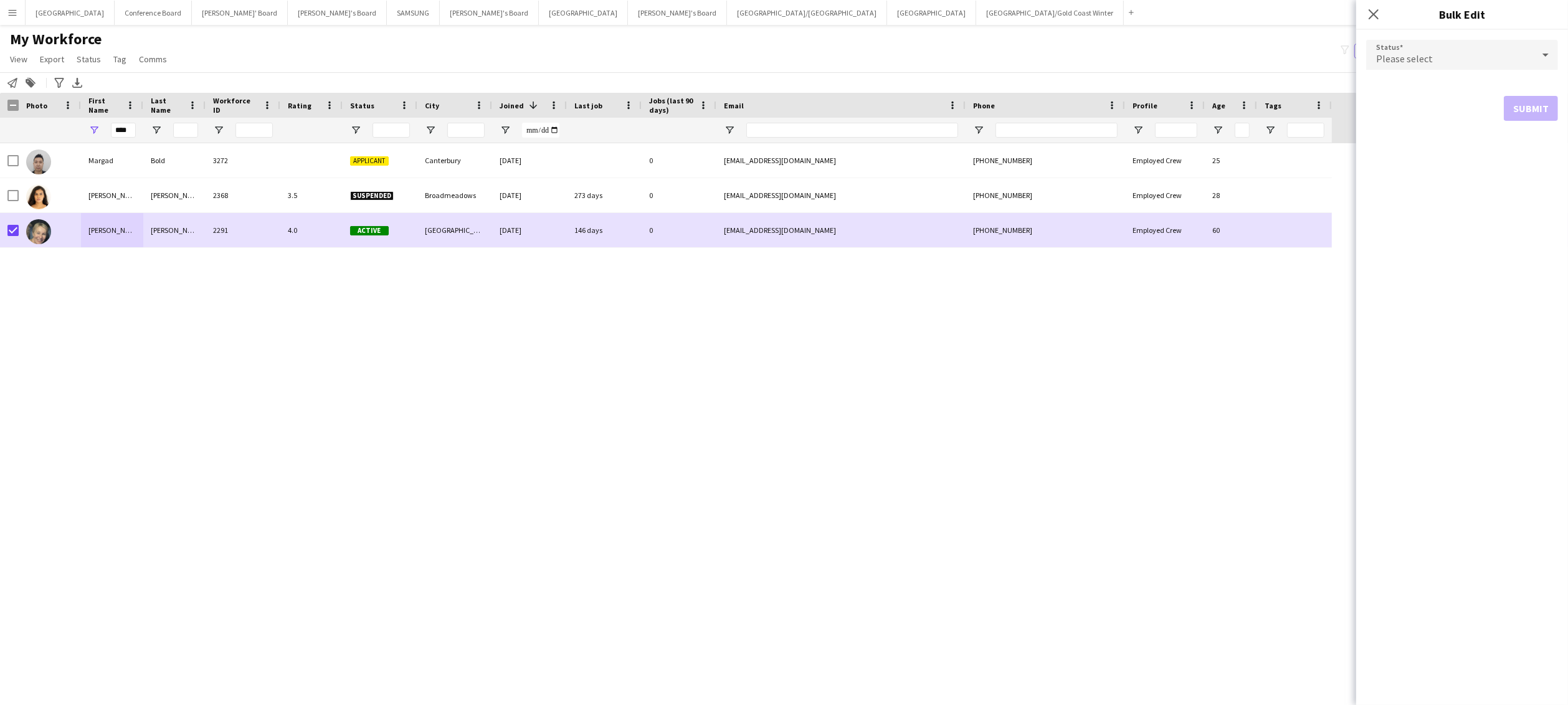
click at [832, 59] on div at bounding box center [1545, 55] width 25 height 25
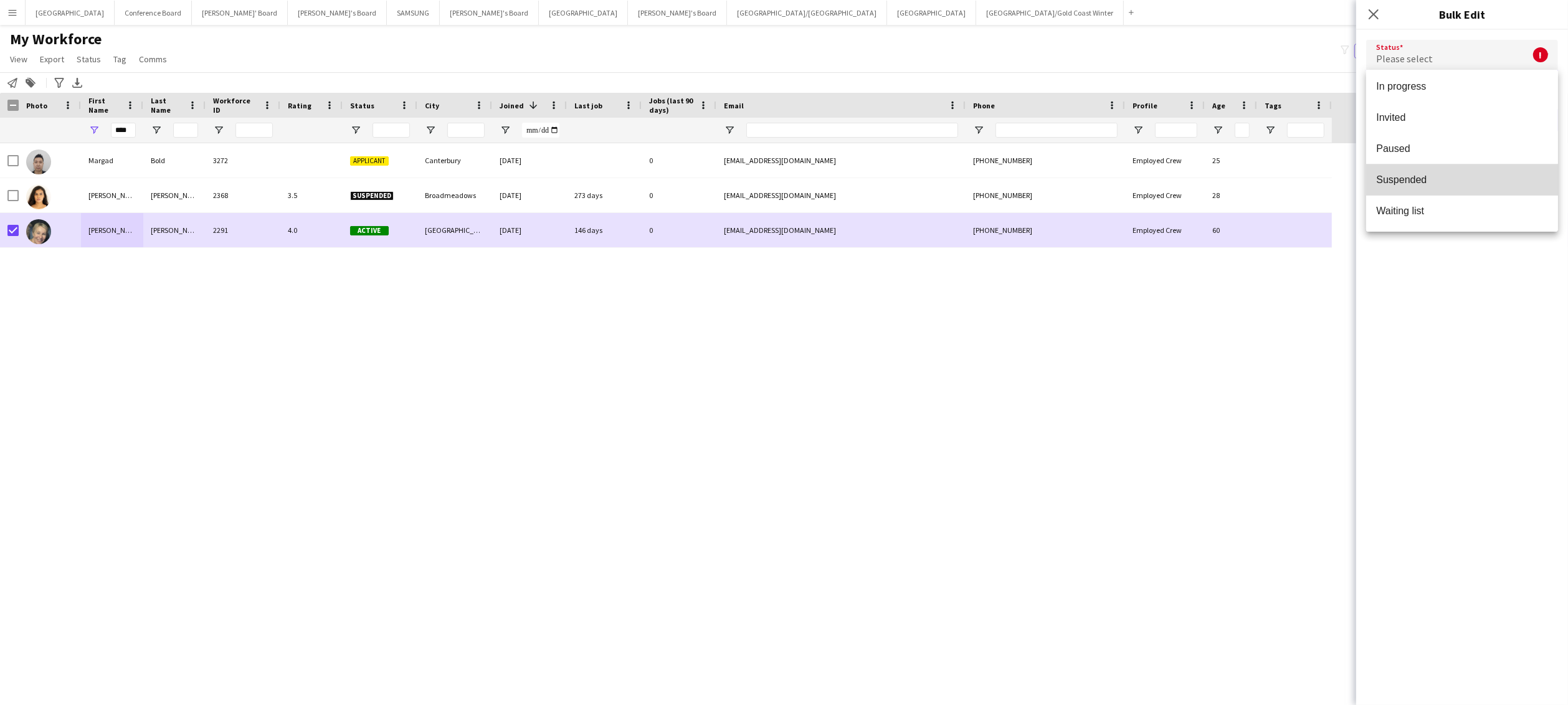
click at [832, 177] on span "Suspended" at bounding box center [1462, 180] width 172 height 12
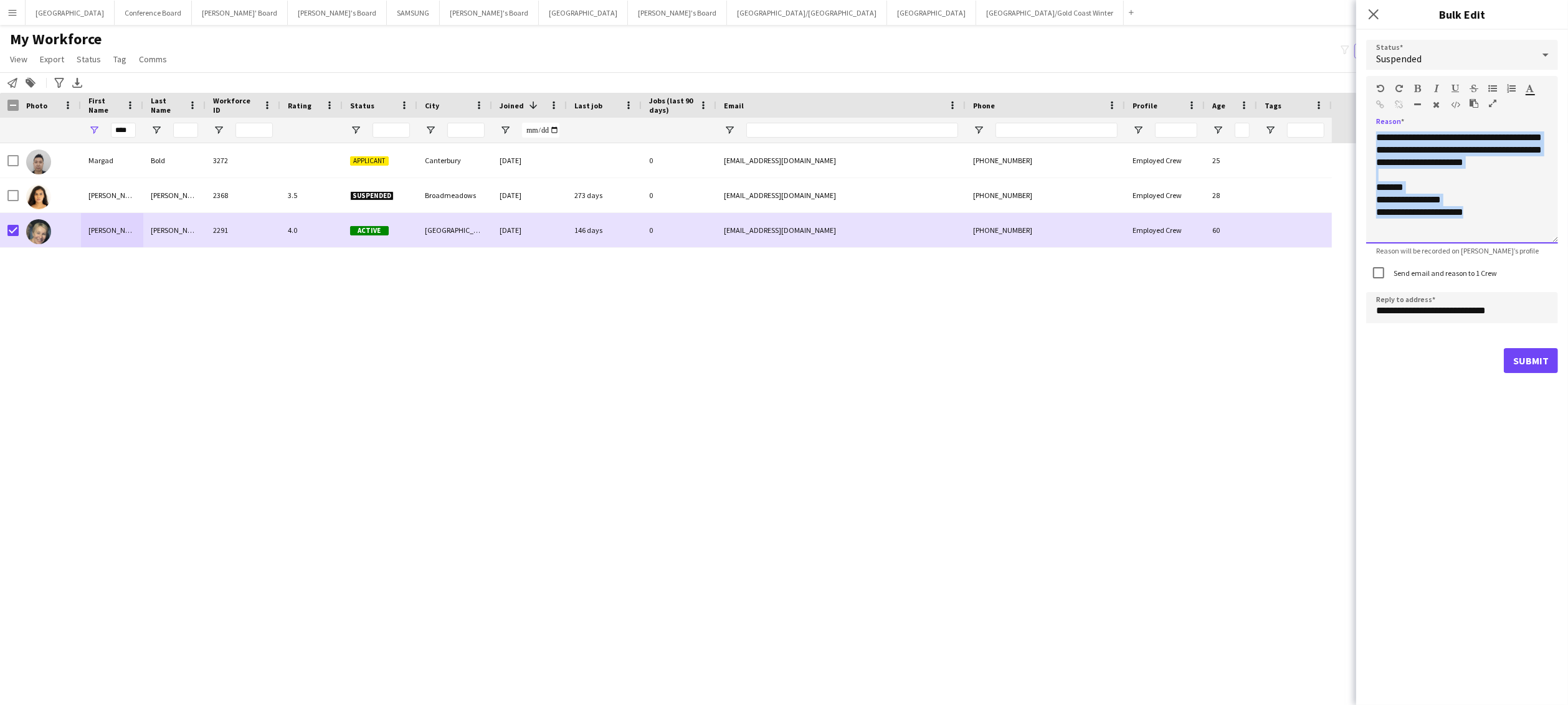
drag, startPoint x: 1378, startPoint y: 138, endPoint x: 1500, endPoint y: 215, distance: 144.3
click at [832, 215] on div "**********" at bounding box center [1462, 188] width 192 height 112
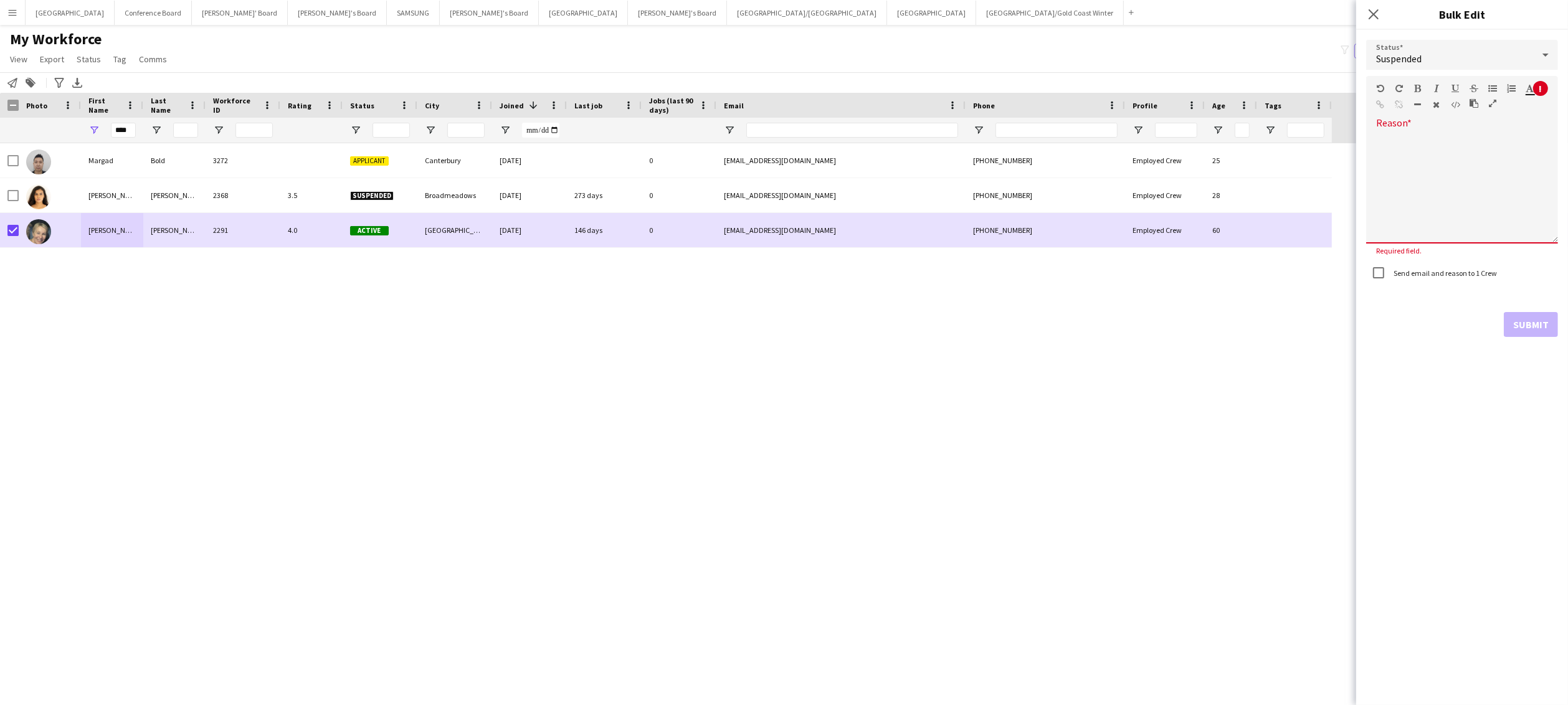
click at [832, 376] on div "Status Suspended Reason Standard Heading 1 Heading 2 Heading 3 Heading 4 Headin…" at bounding box center [1462, 367] width 212 height 675
click at [832, 329] on div "Submit" at bounding box center [1462, 324] width 192 height 25
click at [832, 141] on div at bounding box center [1462, 188] width 192 height 112
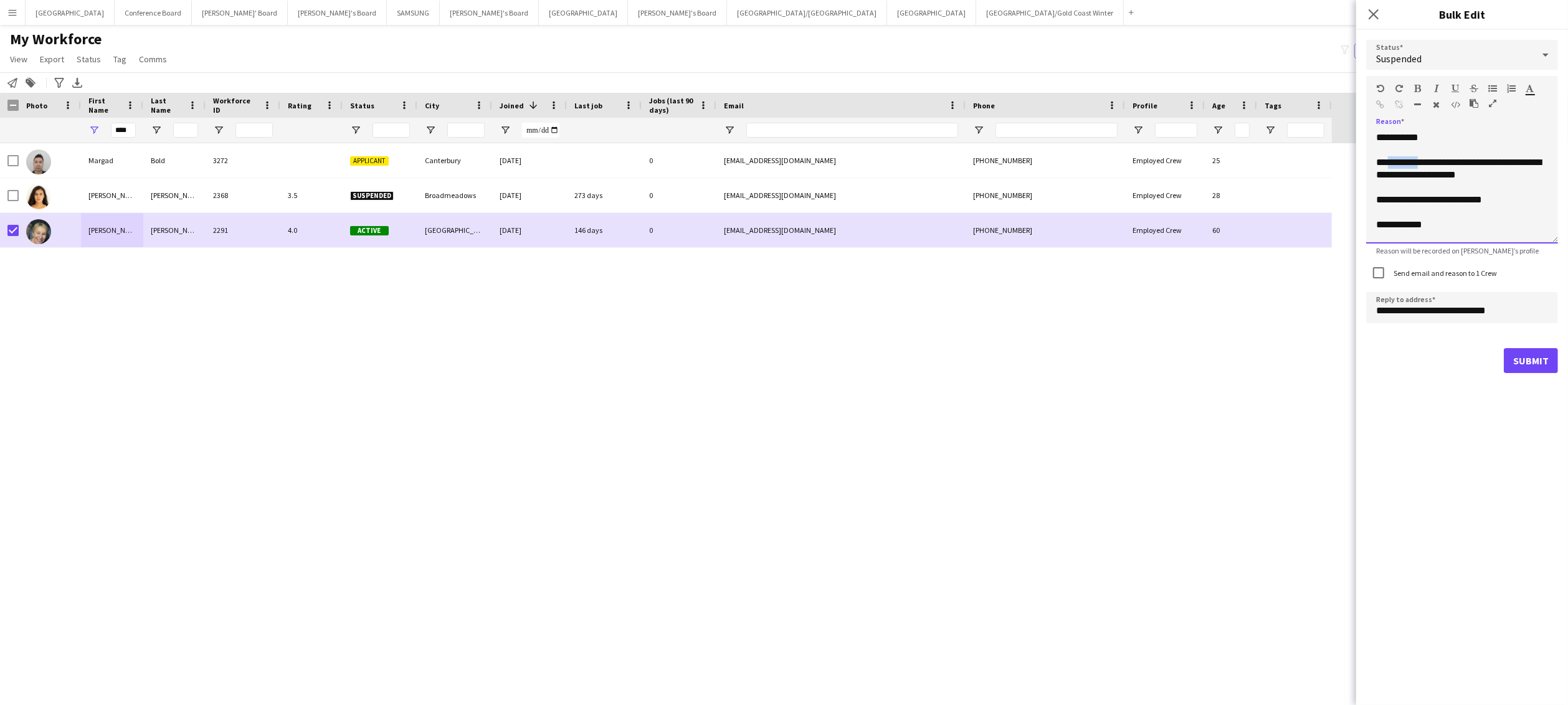
drag, startPoint x: 1428, startPoint y: 164, endPoint x: 1389, endPoint y: 161, distance: 39.1
click at [832, 161] on div "**********" at bounding box center [1462, 168] width 172 height 25
click at [832, 359] on button "Submit" at bounding box center [1531, 360] width 54 height 25
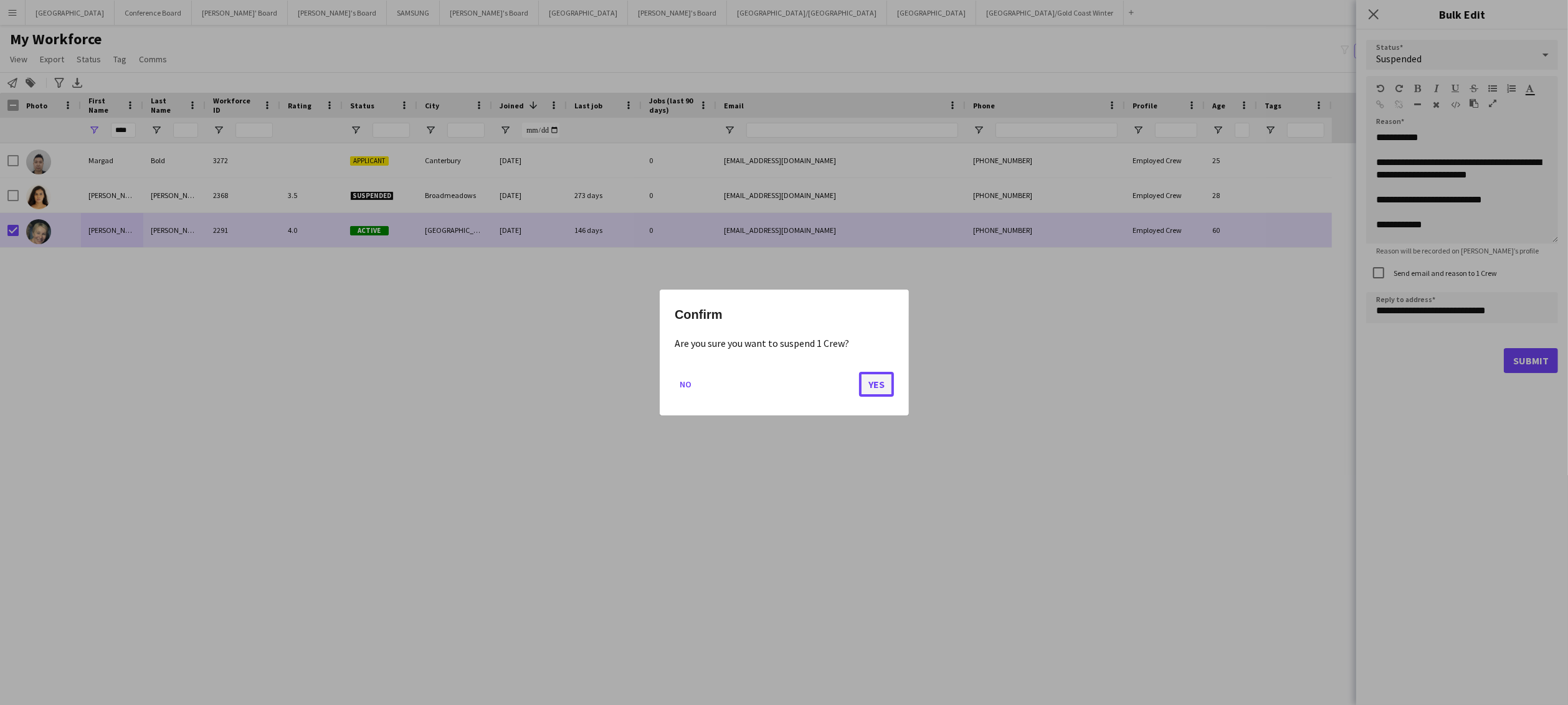
click at [832, 377] on button "Yes" at bounding box center [876, 384] width 35 height 25
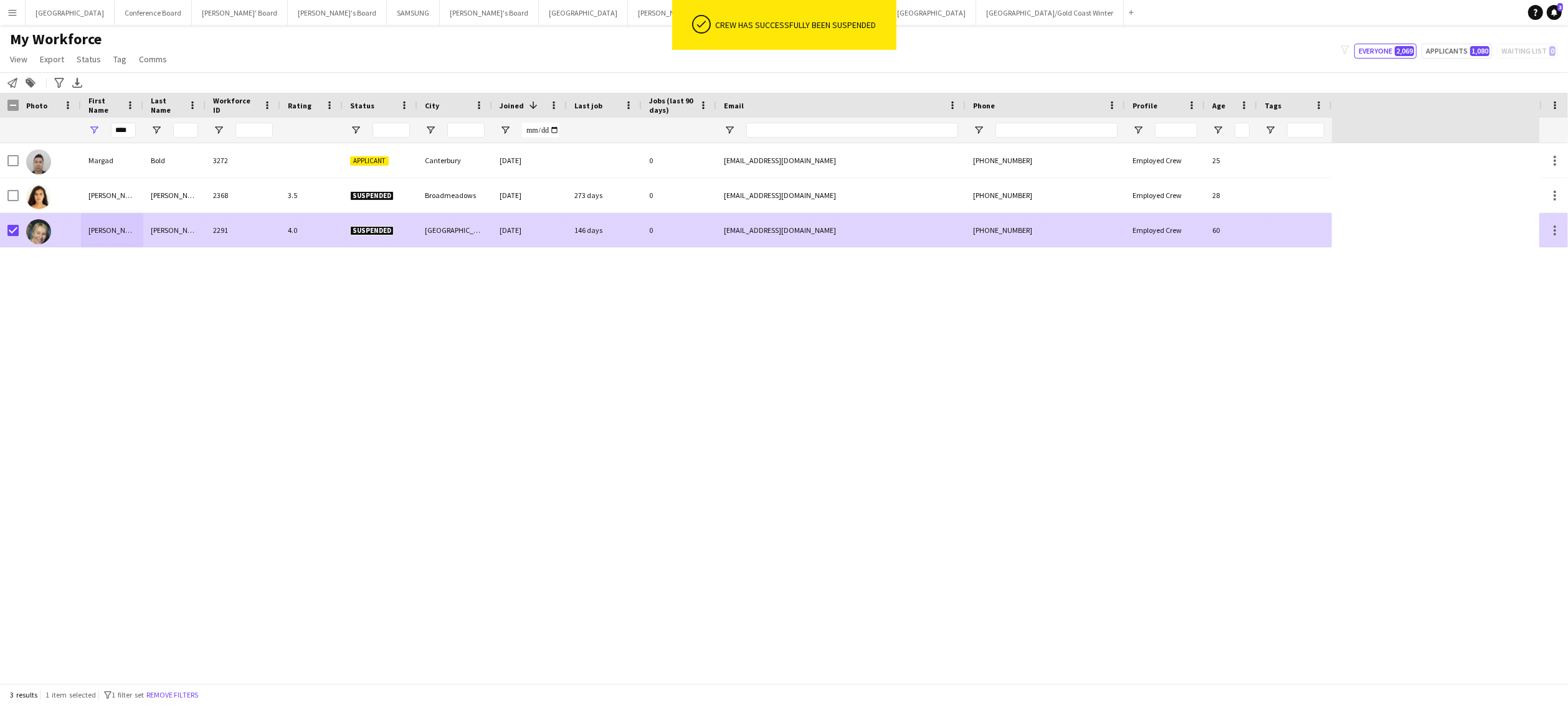
click at [33, 232] on img at bounding box center [38, 232] width 25 height 25
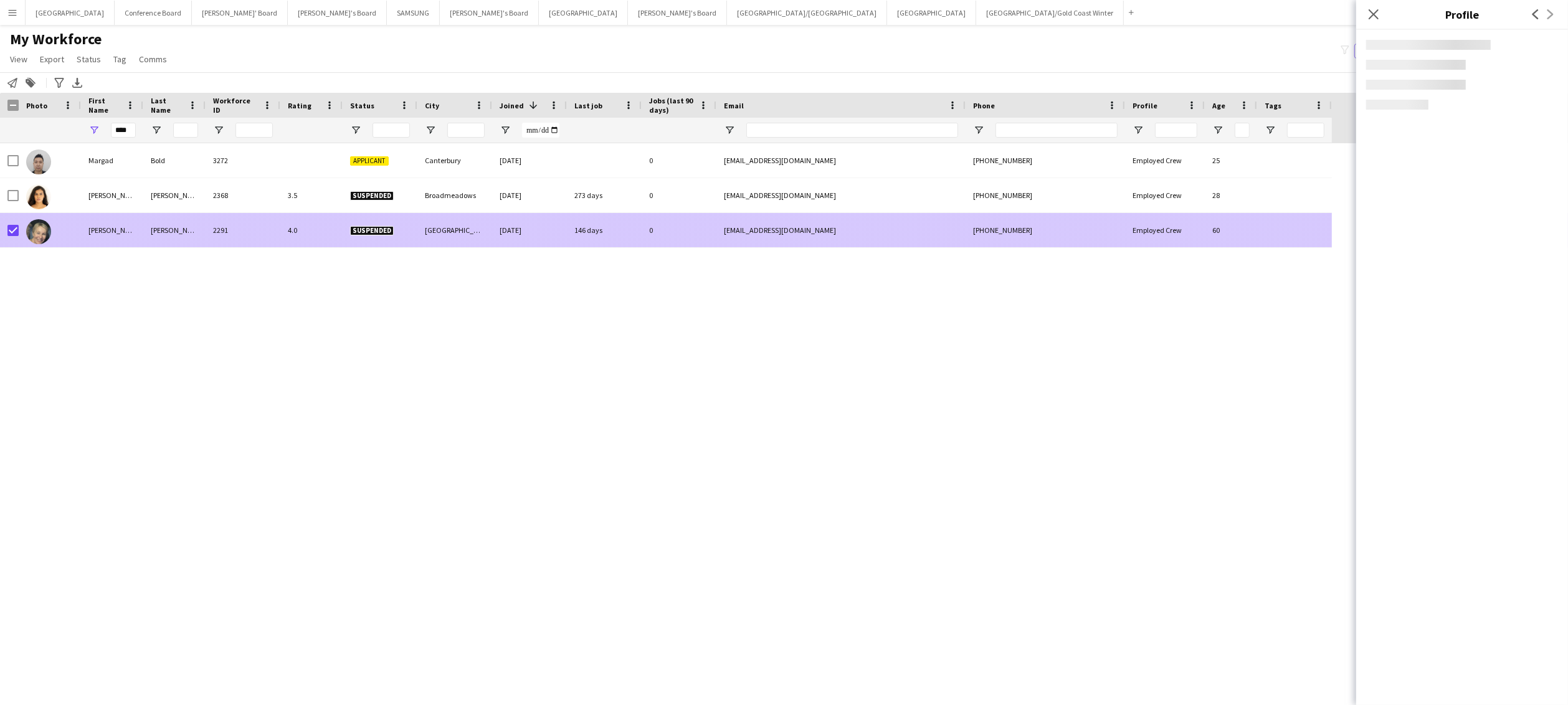
click at [6, 227] on div at bounding box center [9, 230] width 18 height 34
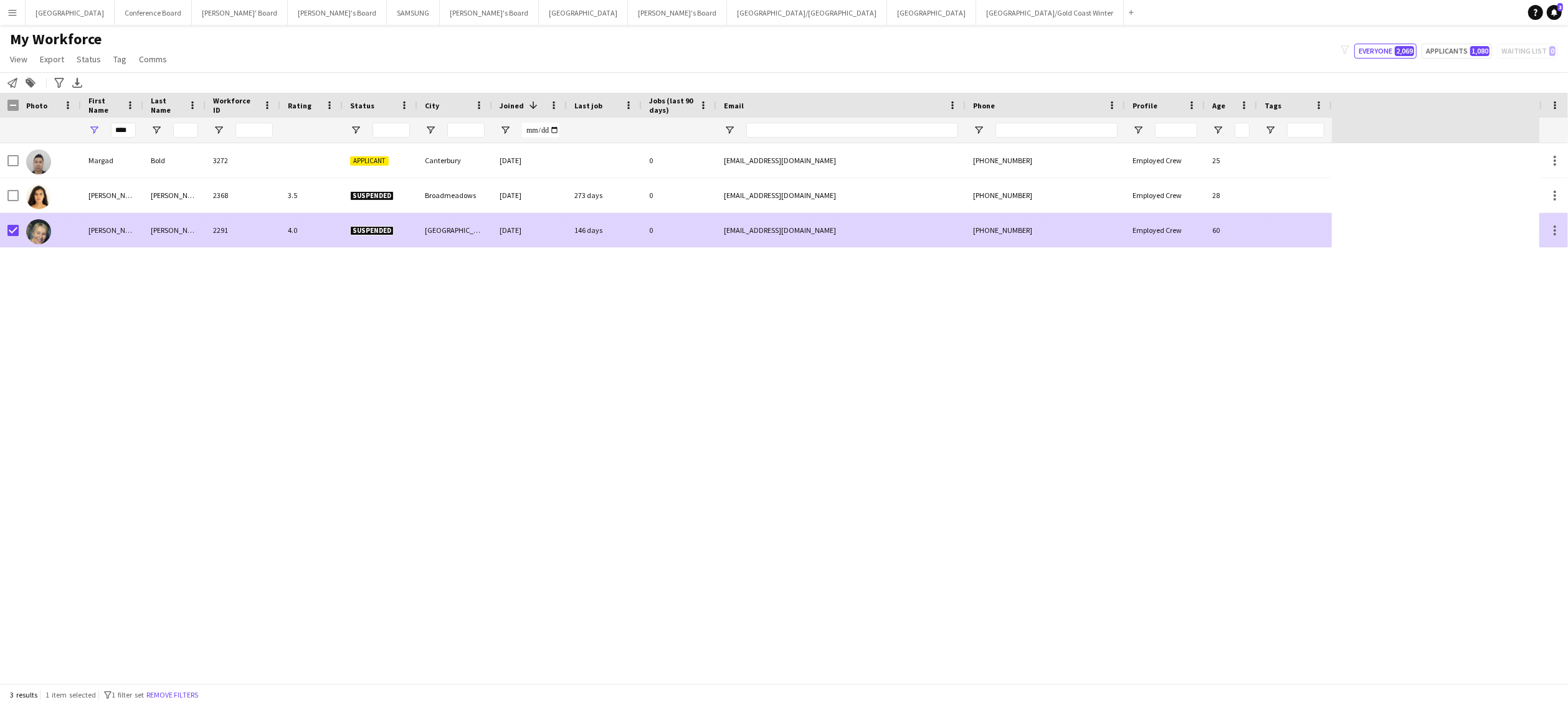
click at [42, 230] on img at bounding box center [38, 232] width 25 height 25
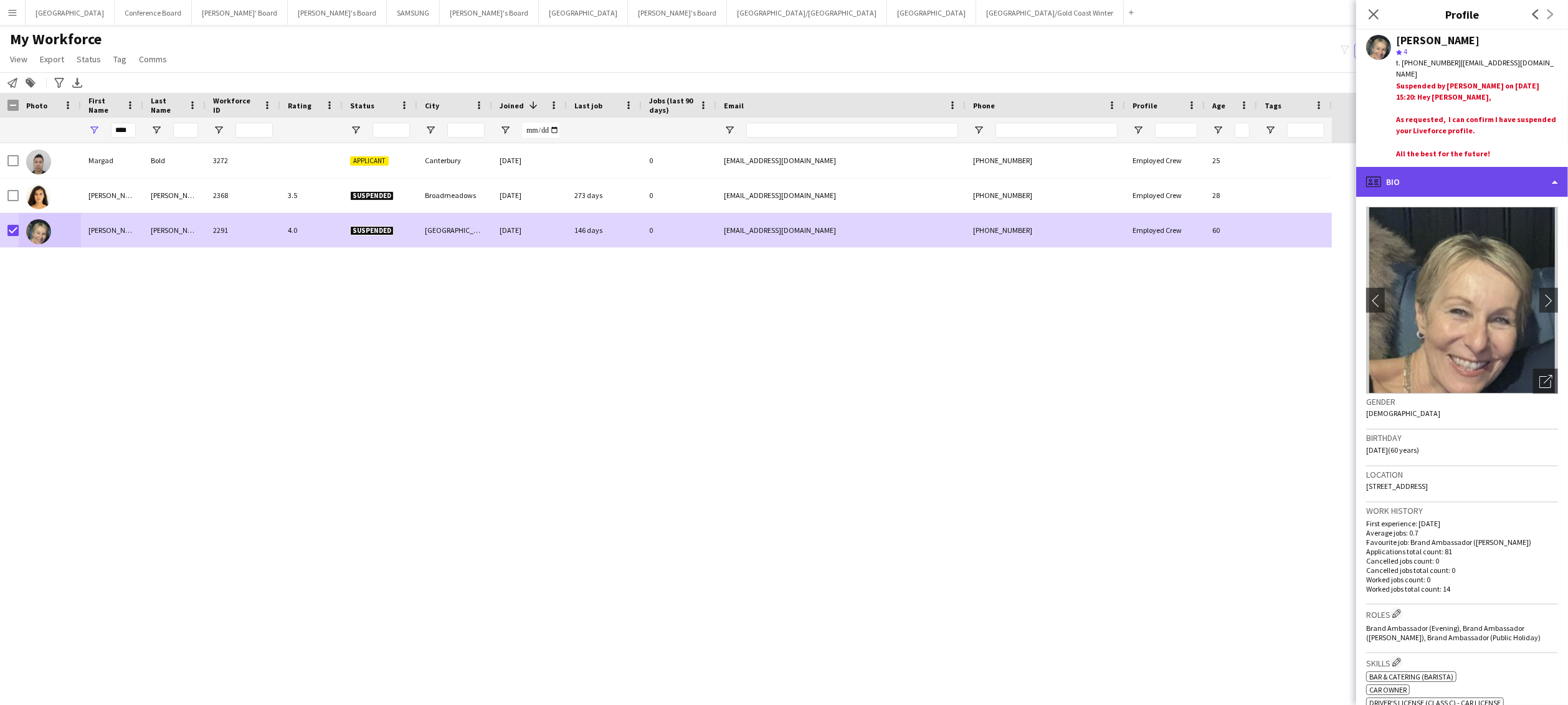
click at [832, 180] on div "profile Bio" at bounding box center [1462, 182] width 212 height 30
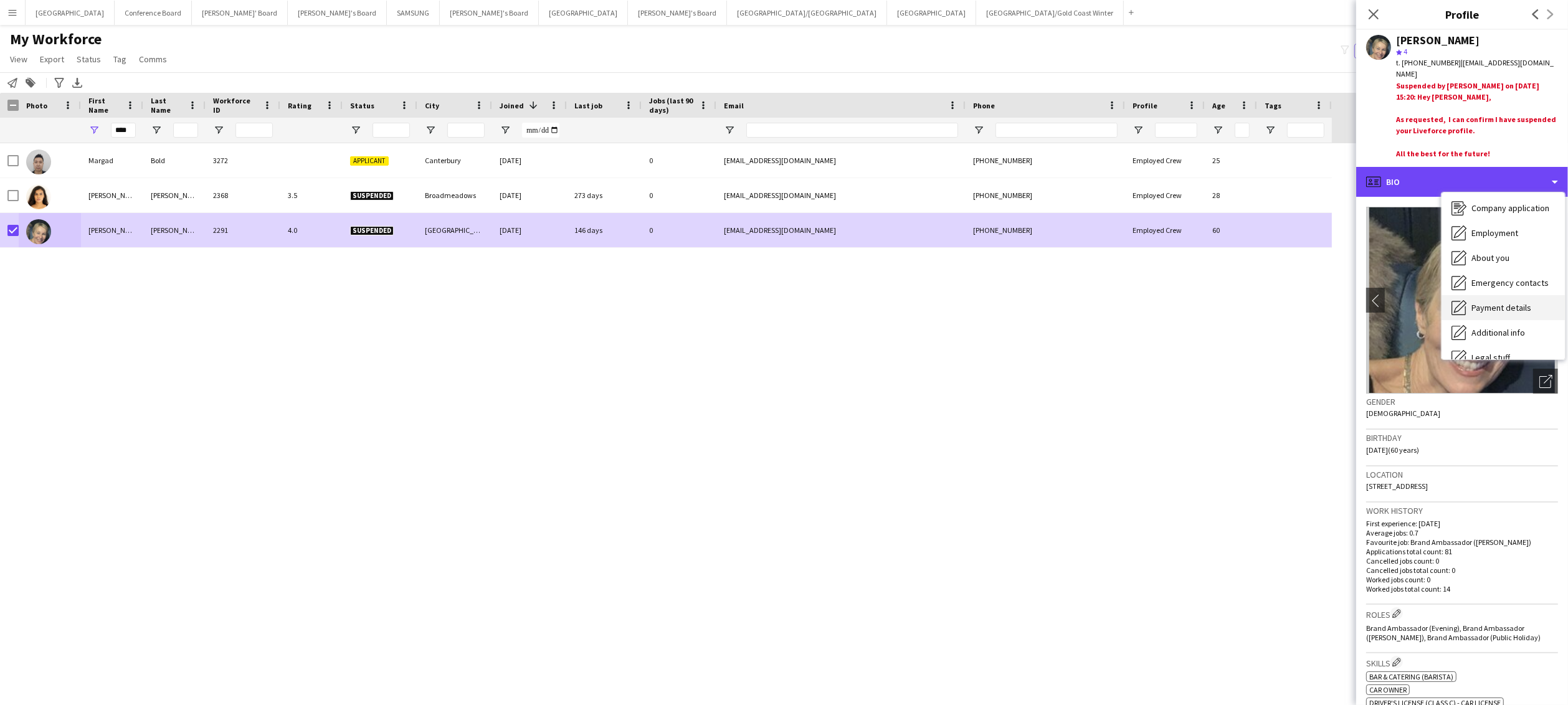
scroll to position [92, 0]
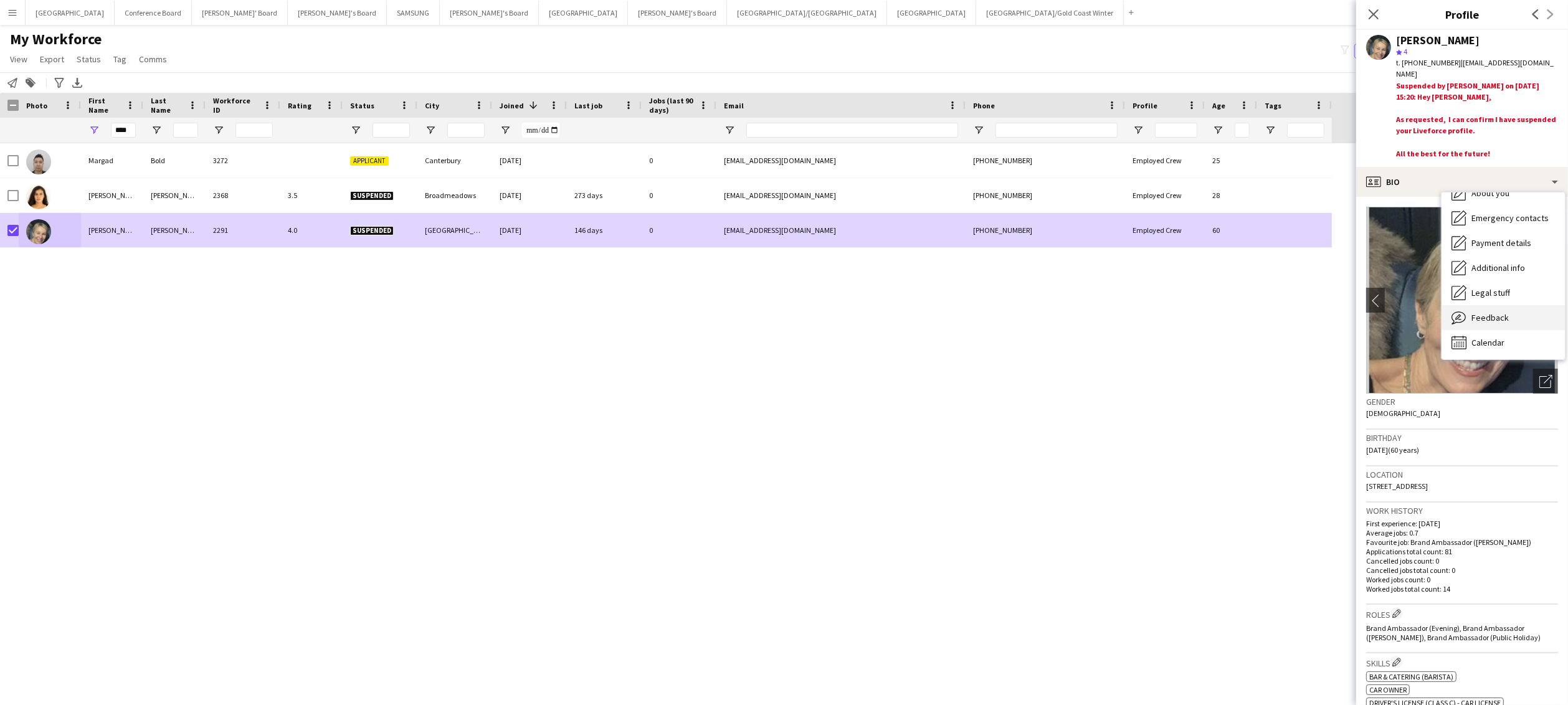
click at [832, 313] on span "Feedback" at bounding box center [1491, 318] width 38 height 11
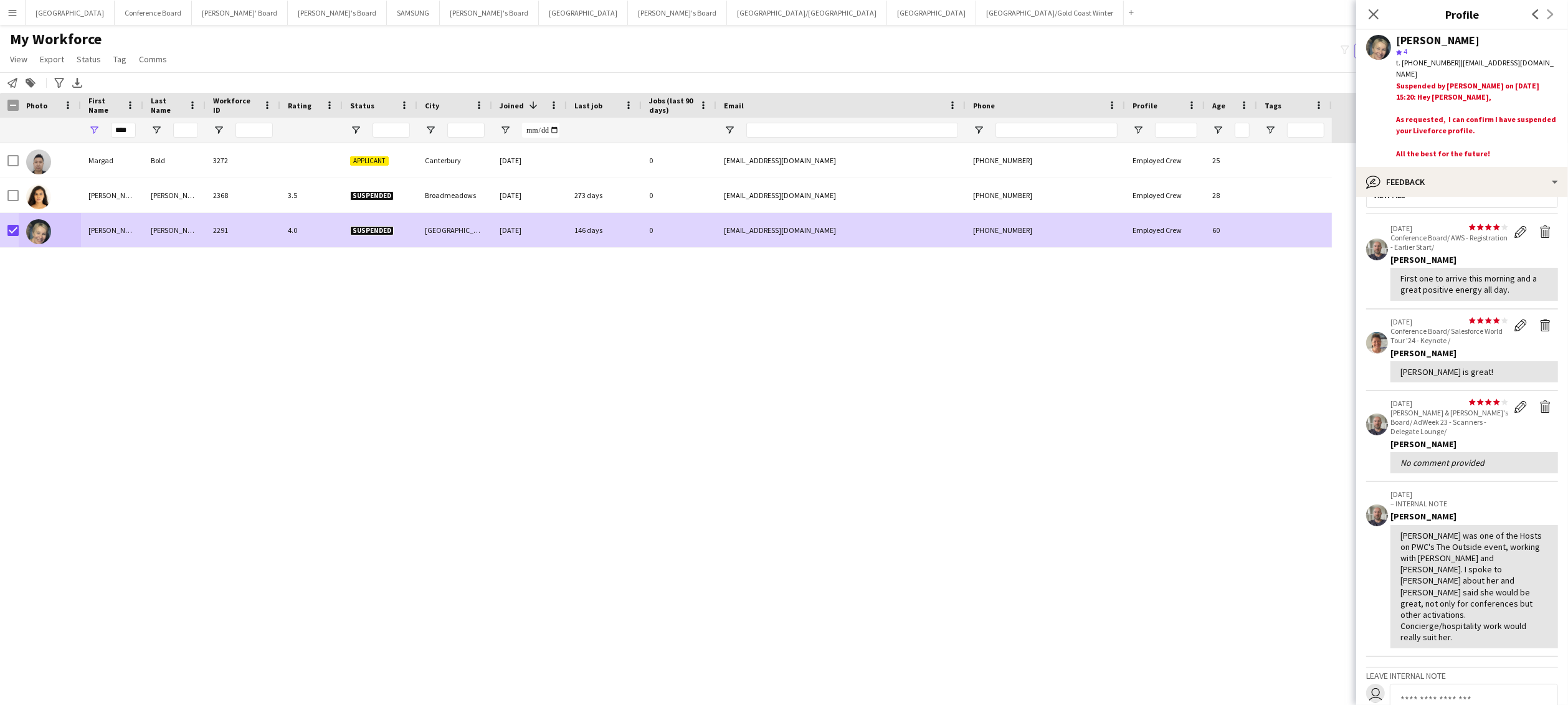
scroll to position [168, 0]
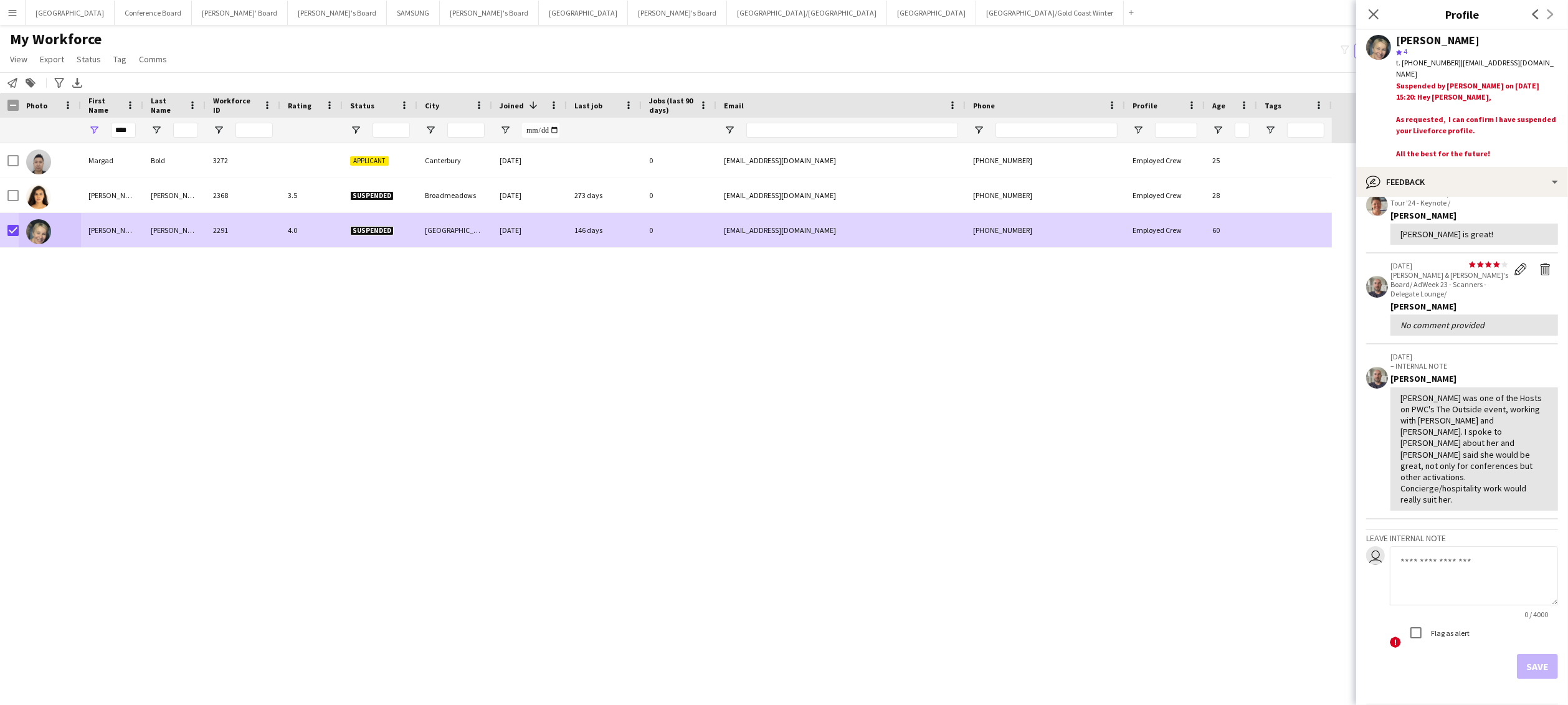
click at [832, 430] on textarea at bounding box center [1474, 576] width 168 height 59
type textarea "**********"
click at [832, 430] on button "Save" at bounding box center [1538, 666] width 41 height 25
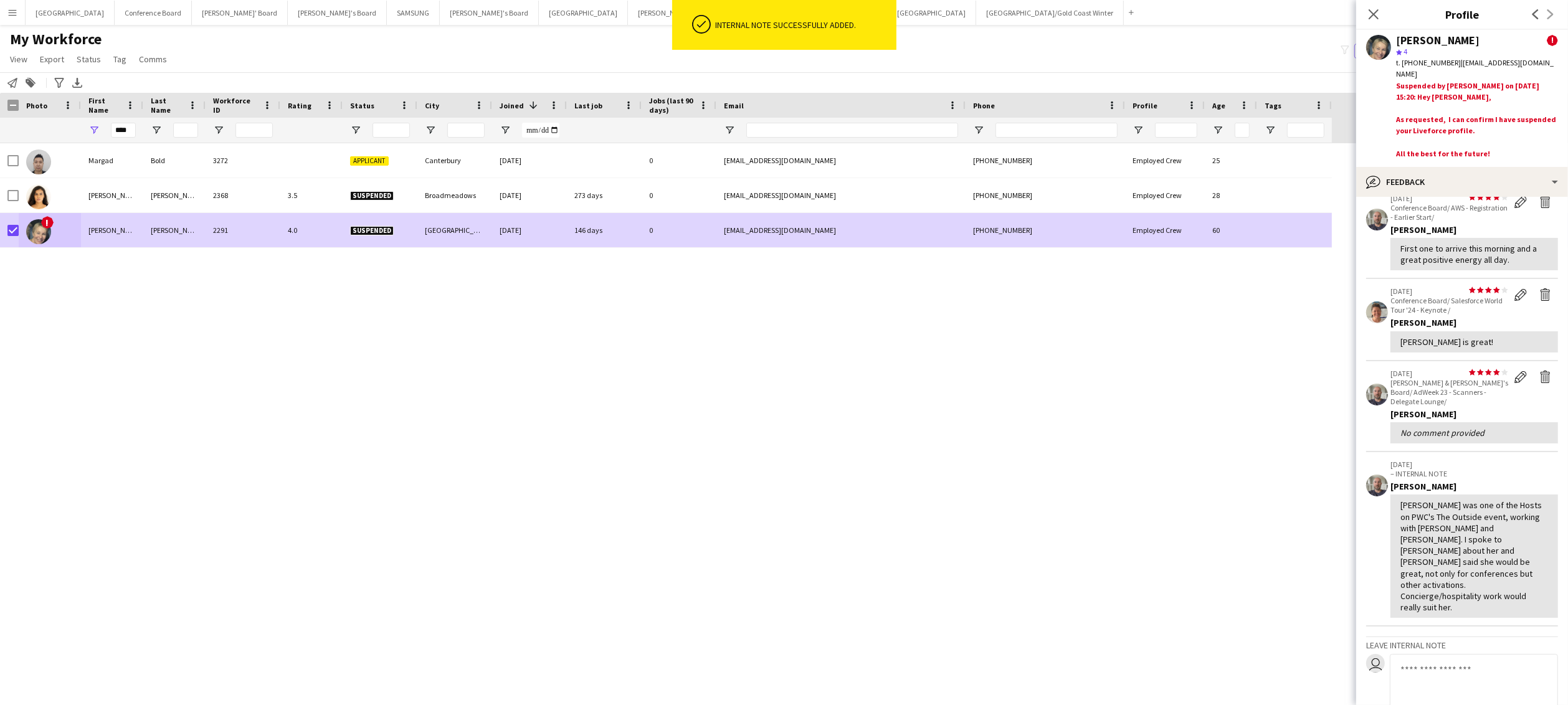
scroll to position [0, 0]
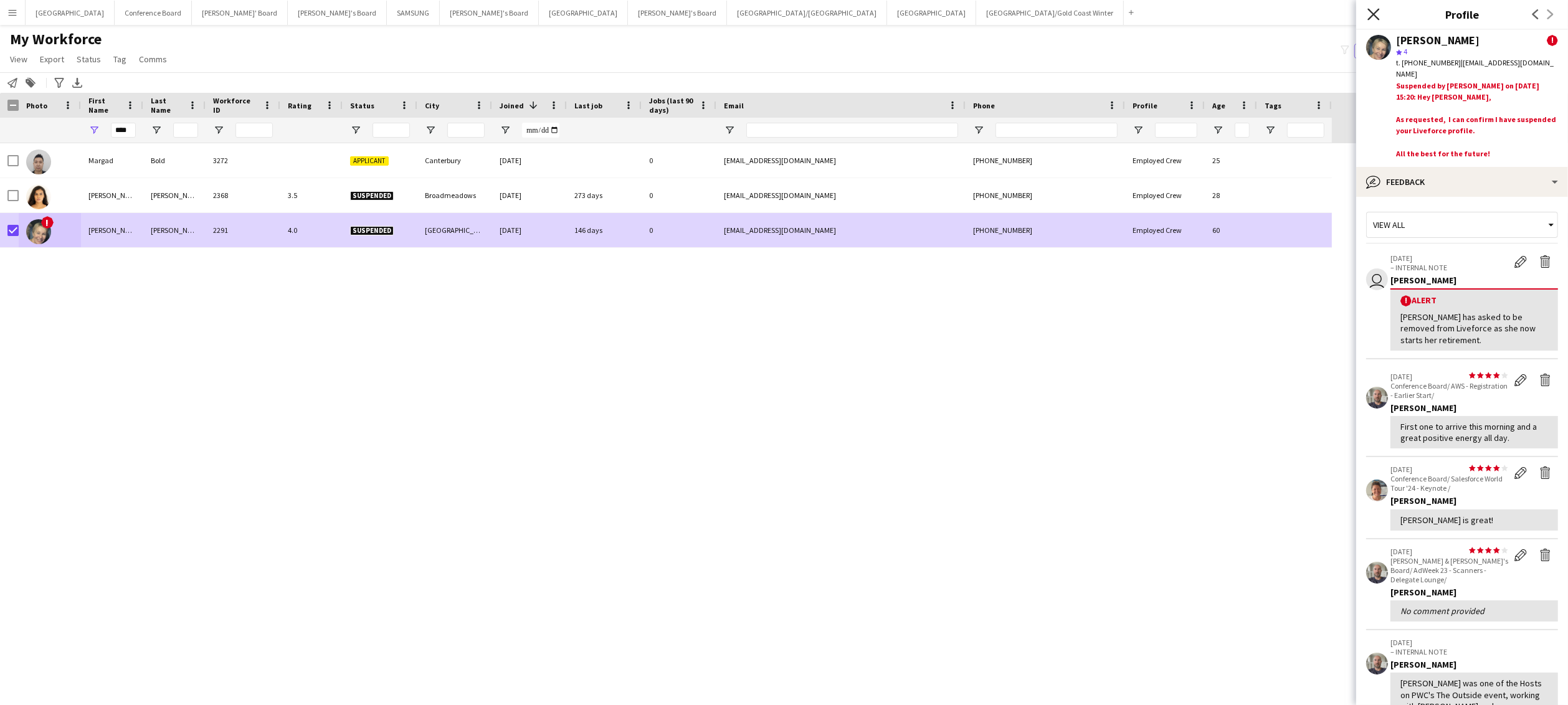
click at [832, 14] on icon "Close pop-in" at bounding box center [1373, 14] width 12 height 12
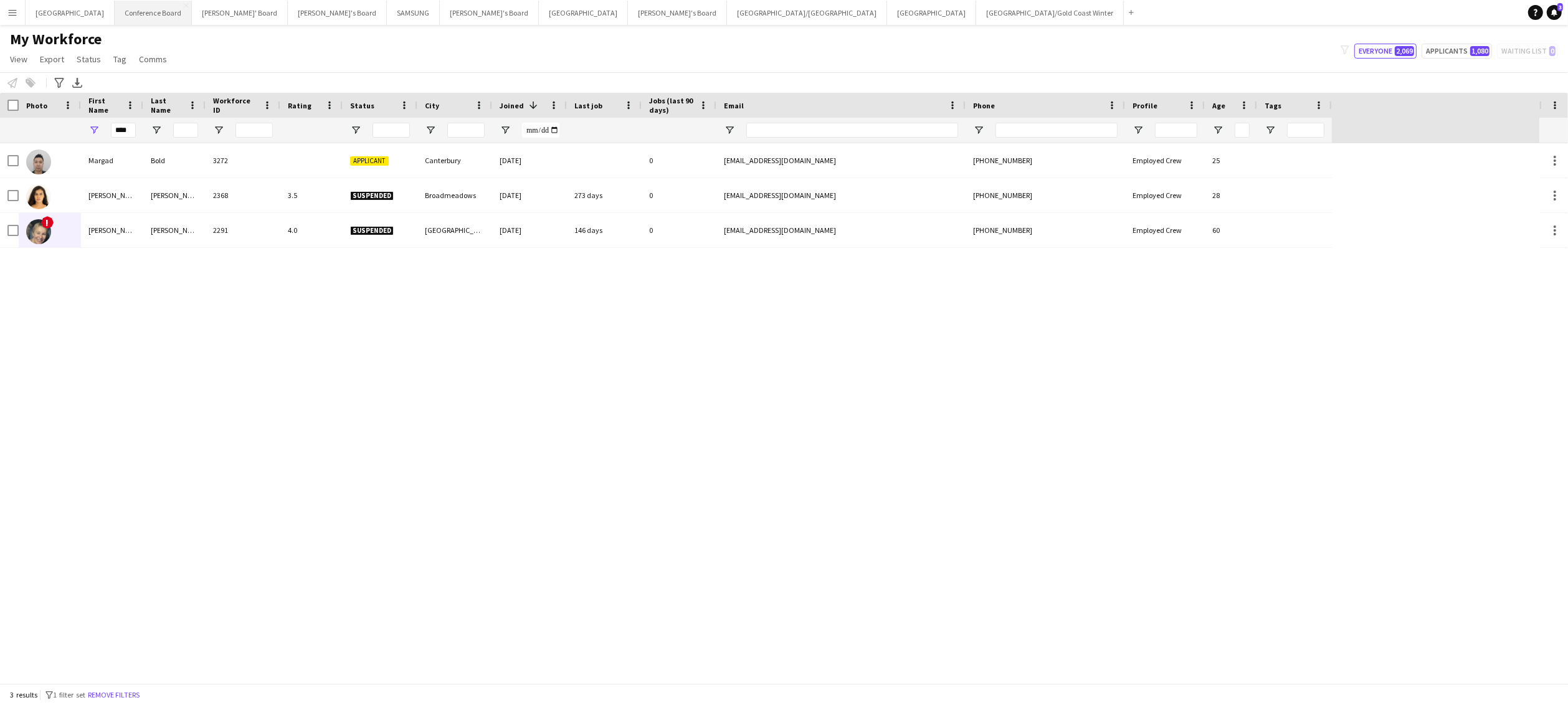
click at [114, 11] on button "Conference Board Close" at bounding box center [153, 13] width 77 height 24
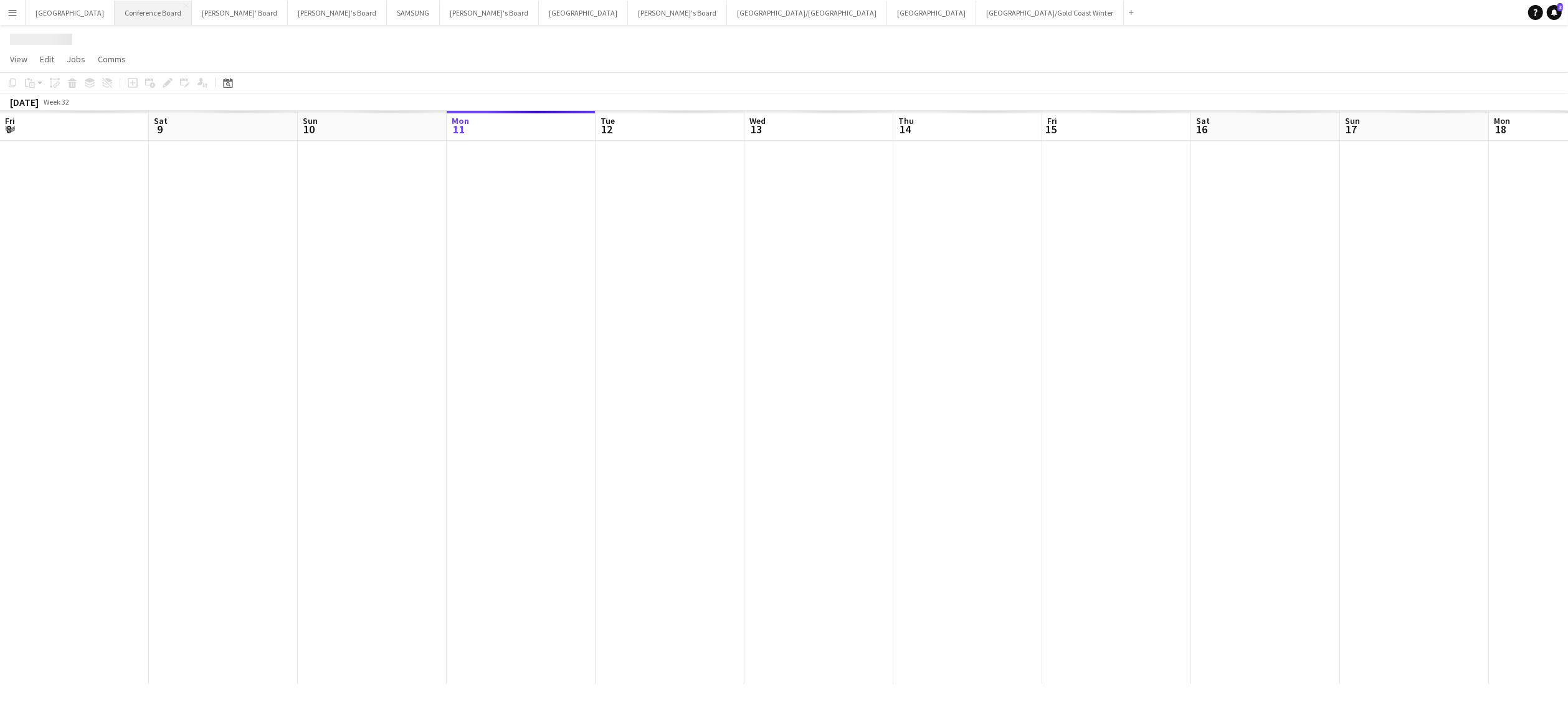
scroll to position [0, 298]
